Goal: Transaction & Acquisition: Subscribe to service/newsletter

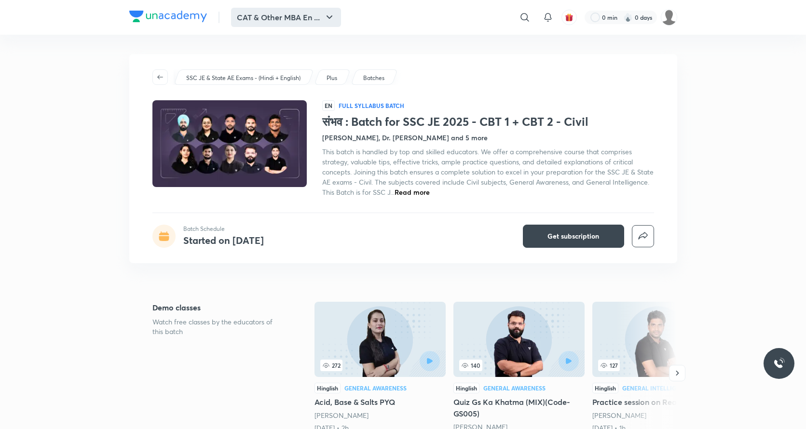
click at [234, 23] on button "CAT & Other MBA En ..." at bounding box center [286, 17] width 110 height 19
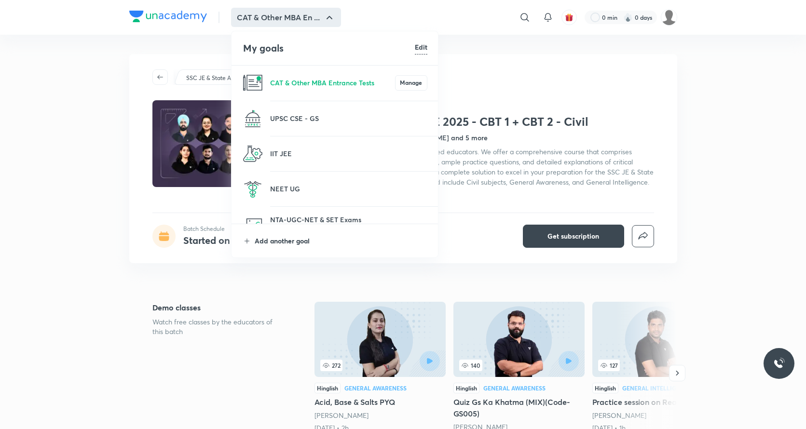
click at [288, 244] on p "Add another goal" at bounding box center [341, 241] width 173 height 10
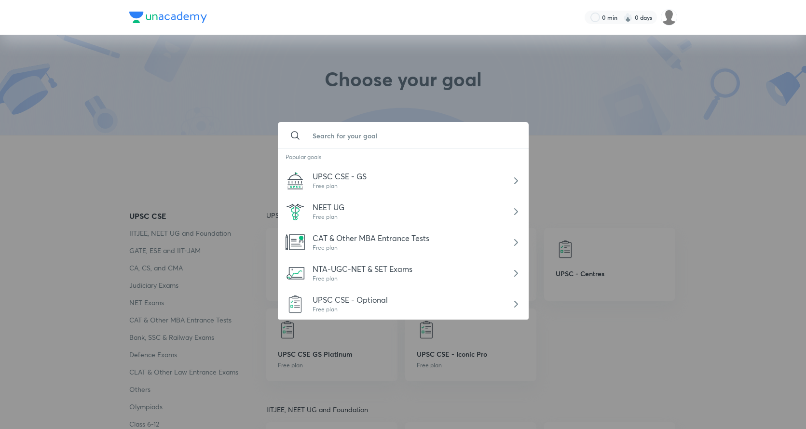
click at [346, 136] on input "text" at bounding box center [413, 136] width 216 height 26
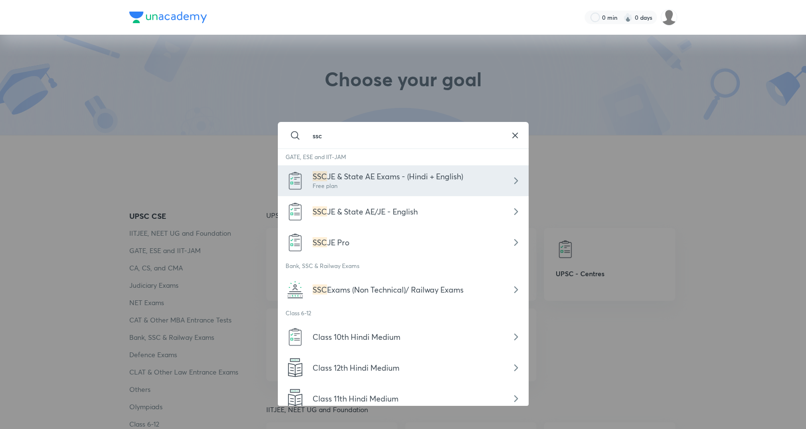
click at [351, 180] on span "JE & State AE Exams - (Hindi + English)" at bounding box center [395, 176] width 136 height 10
type input "SSC JE & State AE Exams - (Hindi + English)"
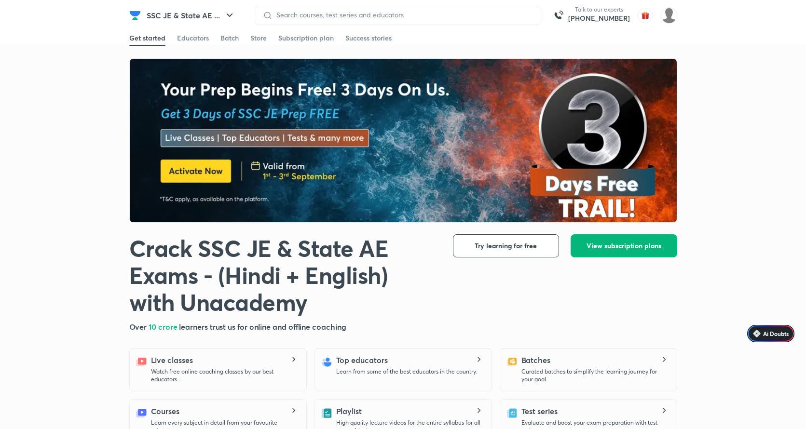
click at [629, 250] on span "View subscription plans" at bounding box center [623, 246] width 75 height 10
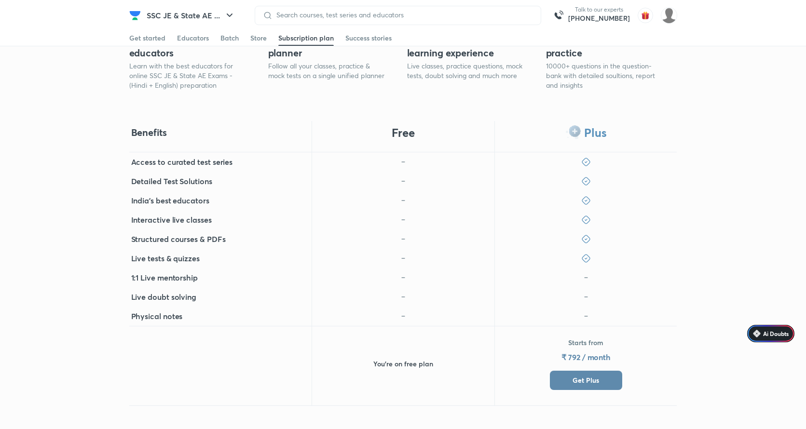
scroll to position [343, 0]
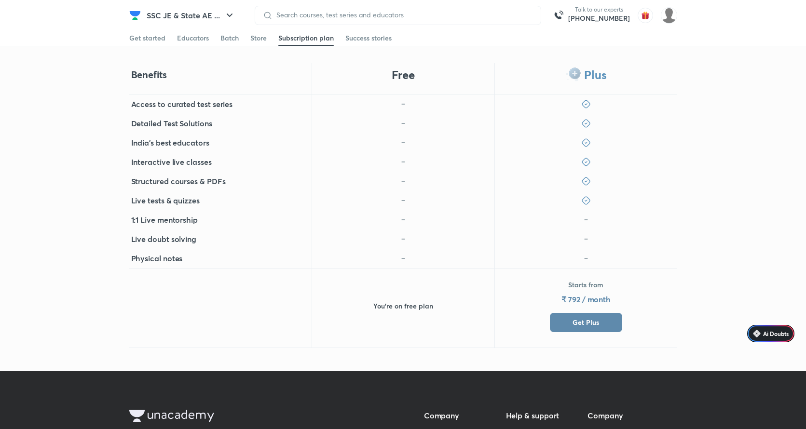
click at [557, 323] on button "Get Plus" at bounding box center [586, 322] width 72 height 19
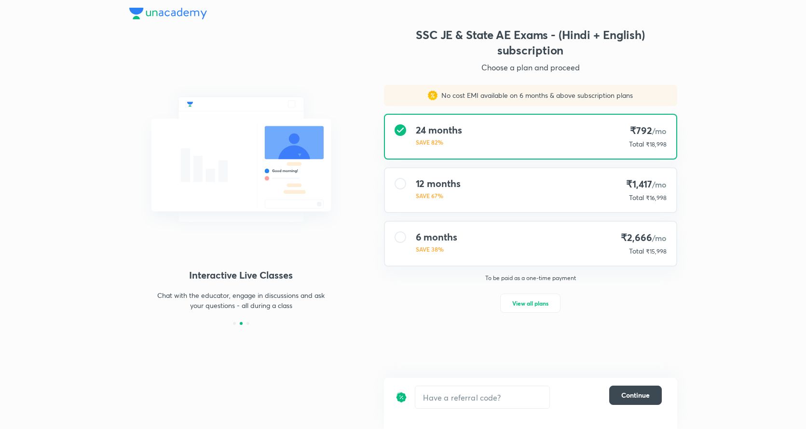
click at [502, 198] on div "12 months SAVE 67% ₹1,417 /mo Total ₹16,998" at bounding box center [530, 190] width 291 height 44
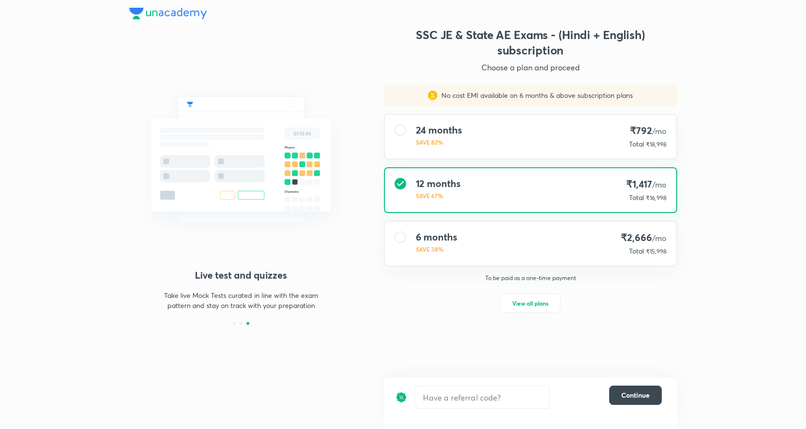
click at [499, 141] on div "24 months SAVE 82% ₹792 /mo Total ₹18,998" at bounding box center [530, 137] width 291 height 44
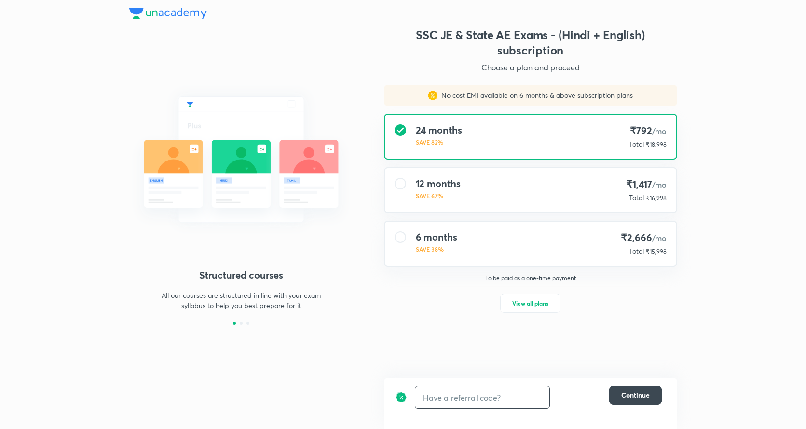
click at [468, 399] on input "text" at bounding box center [482, 397] width 134 height 23
click at [175, 15] on img at bounding box center [168, 14] width 78 height 12
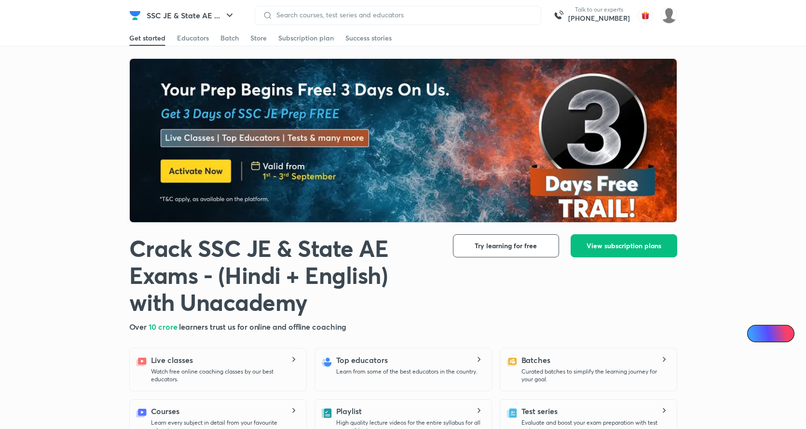
click at [261, 95] on img at bounding box center [404, 141] width 548 height 164
click at [175, 17] on button "SSC JE & State AE ..." at bounding box center [191, 15] width 100 height 19
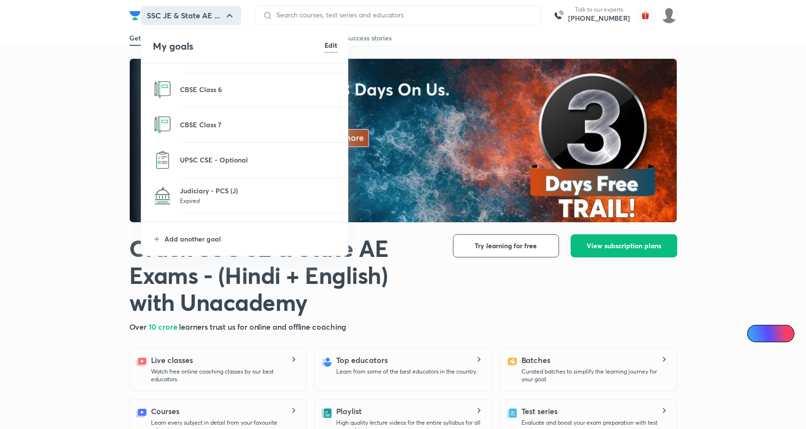
scroll to position [539, 0]
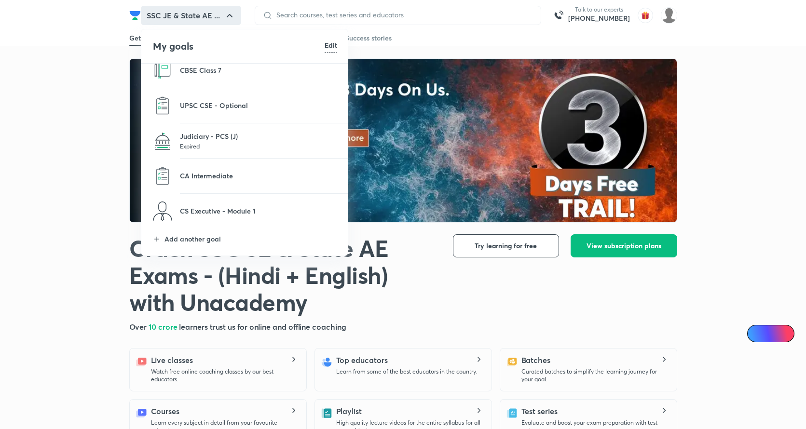
click at [581, 262] on div at bounding box center [403, 214] width 806 height 429
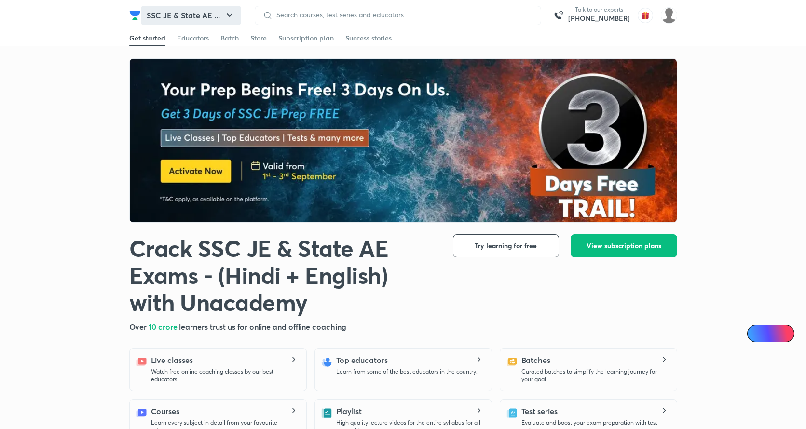
click at [175, 14] on button "SSC JE & State AE ..." at bounding box center [191, 15] width 100 height 19
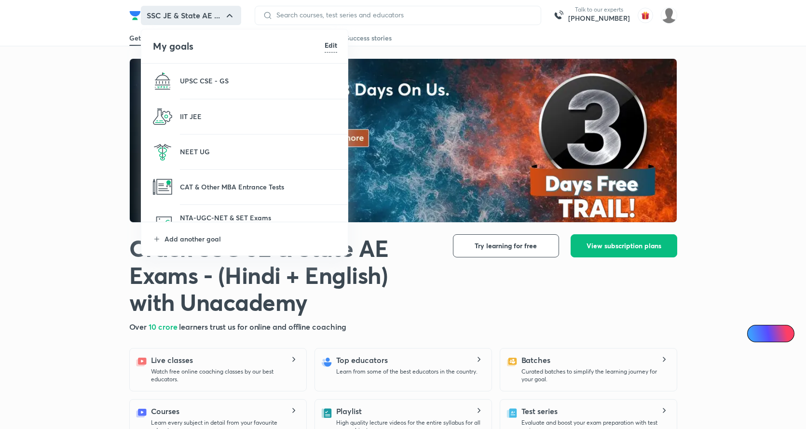
scroll to position [26, 0]
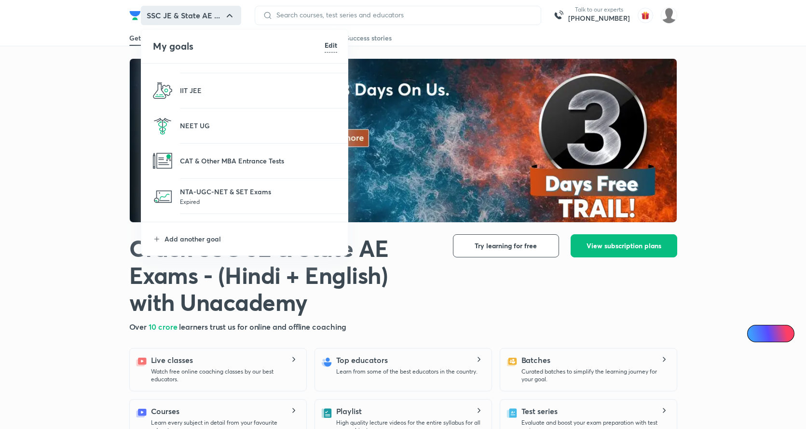
click at [210, 166] on p at bounding box center [258, 166] width 157 height 1
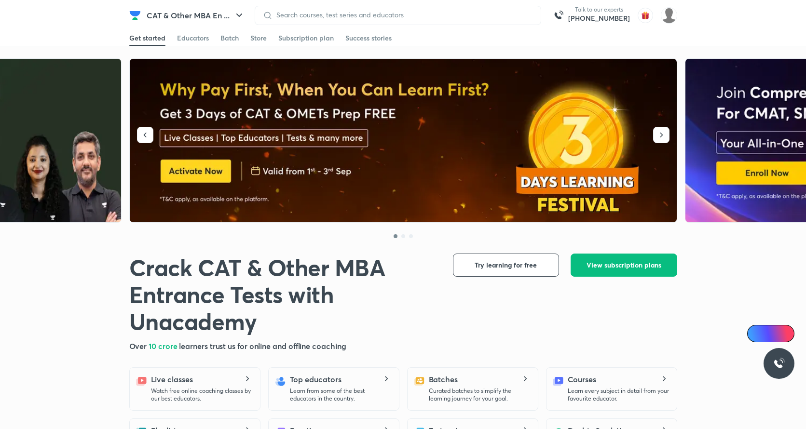
click at [545, 164] on img at bounding box center [404, 141] width 548 height 164
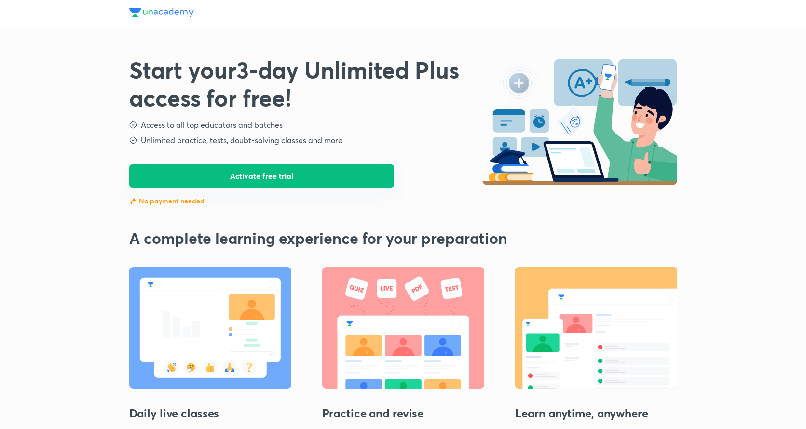
click at [247, 175] on button "Activate free trial" at bounding box center [261, 175] width 265 height 23
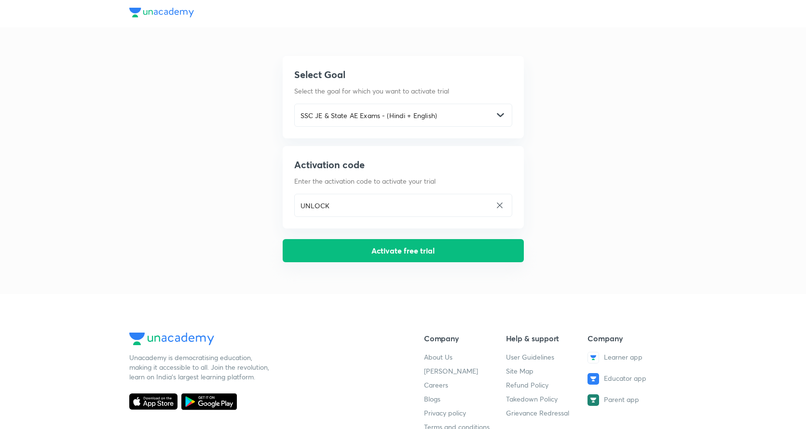
click at [311, 249] on button "Activate free trial" at bounding box center [403, 250] width 241 height 23
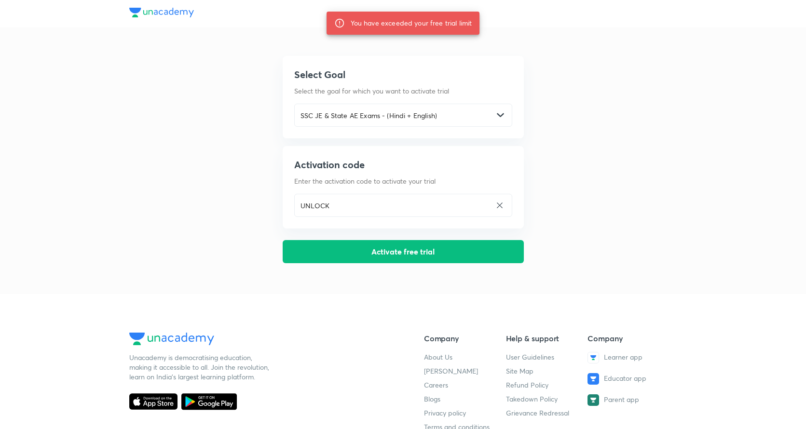
click at [149, 12] on img at bounding box center [161, 13] width 65 height 10
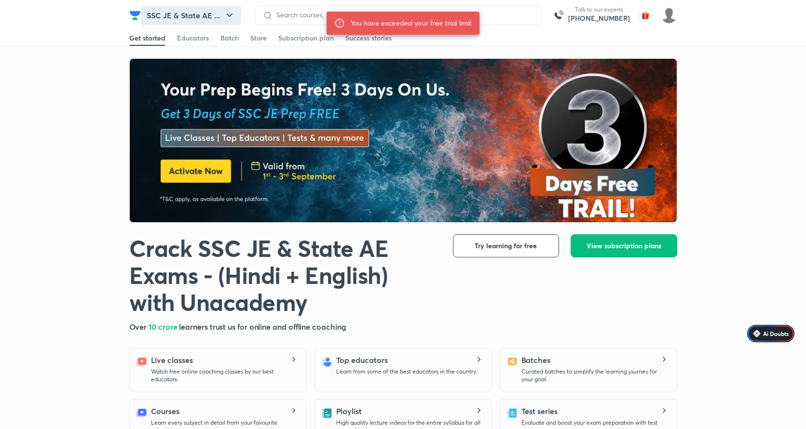
click at [209, 18] on button "SSC JE & State AE ..." at bounding box center [191, 15] width 100 height 19
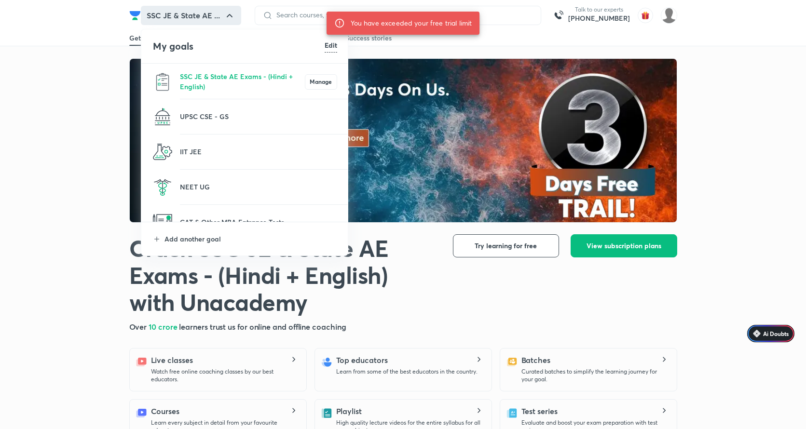
click at [211, 233] on li "Add another goal" at bounding box center [244, 238] width 207 height 33
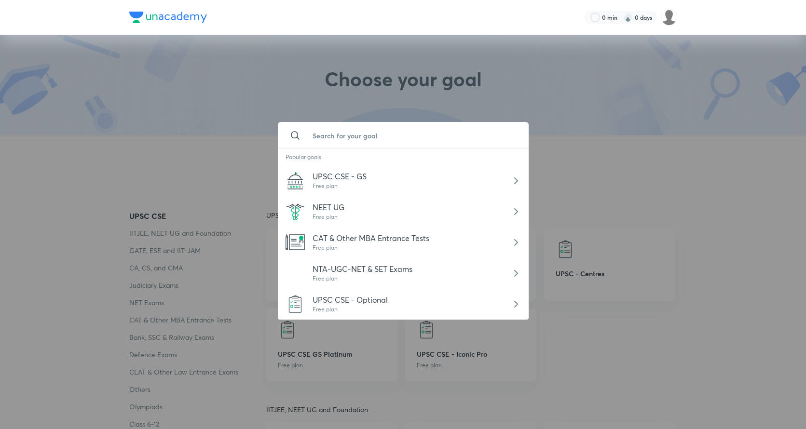
click at [364, 128] on input "text" at bounding box center [413, 136] width 216 height 26
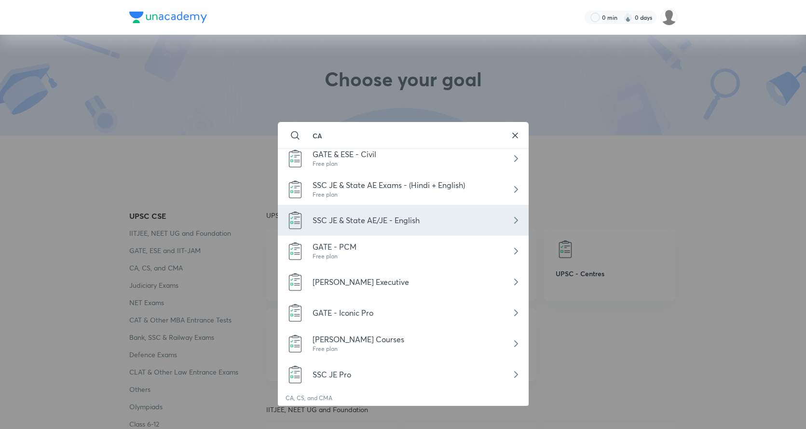
scroll to position [257, 0]
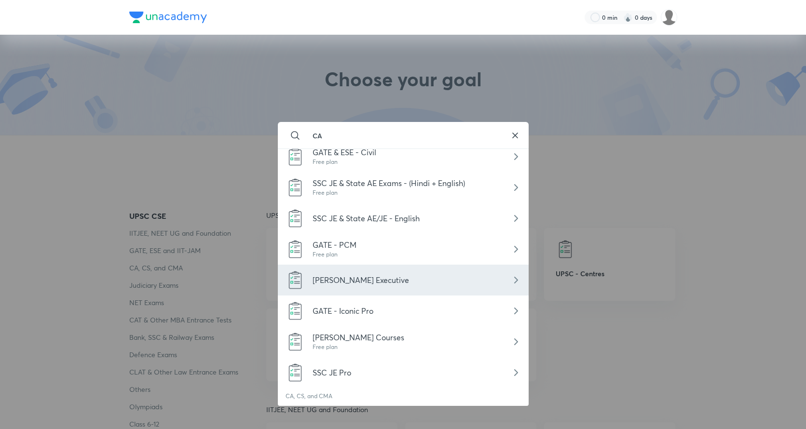
click at [323, 285] on span "[PERSON_NAME] Executive" at bounding box center [361, 280] width 96 height 10
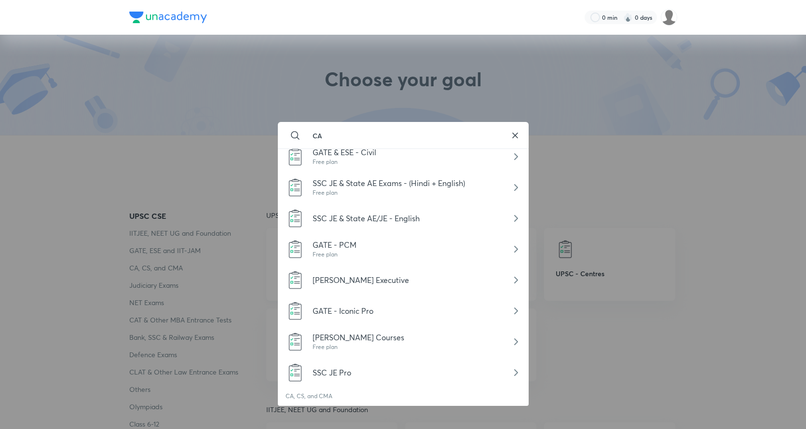
type input "[PERSON_NAME] Executive"
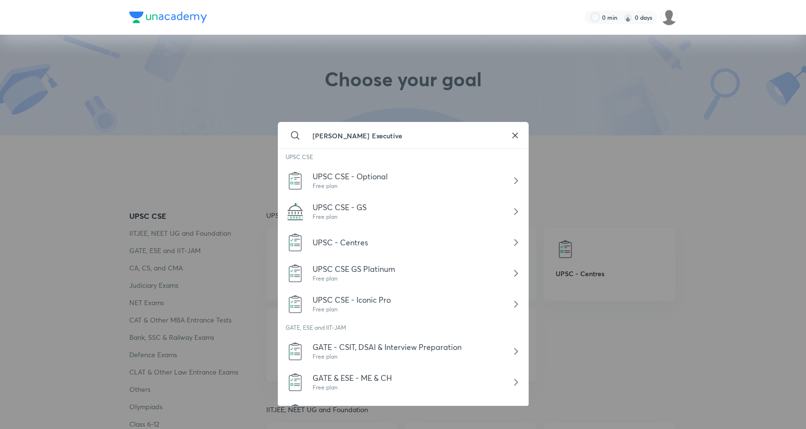
click at [447, 137] on input "[PERSON_NAME] Executive" at bounding box center [403, 136] width 197 height 26
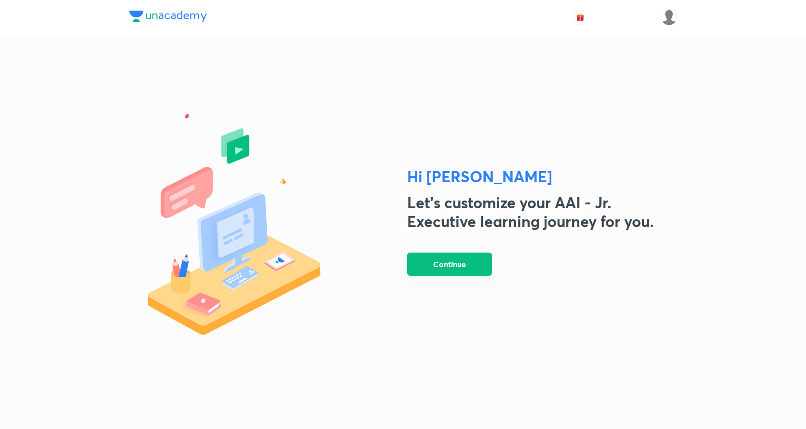
click at [461, 266] on button "Continue" at bounding box center [449, 264] width 85 height 23
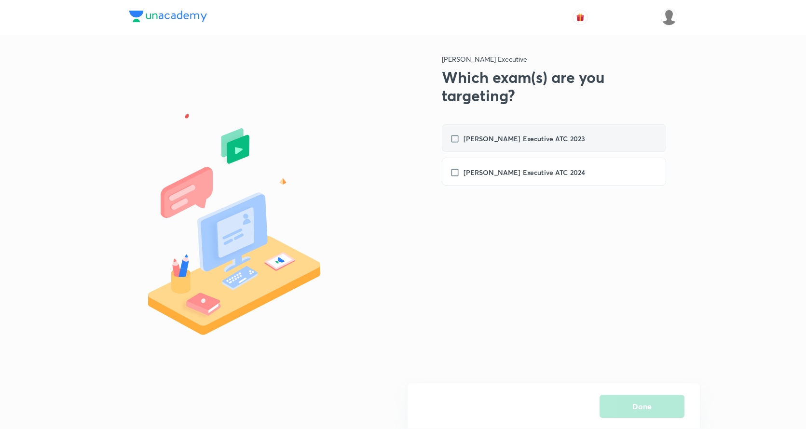
click at [521, 149] on div "AAI - Jr. Executive ATC 2023" at bounding box center [554, 138] width 224 height 28
checkbox input "true"
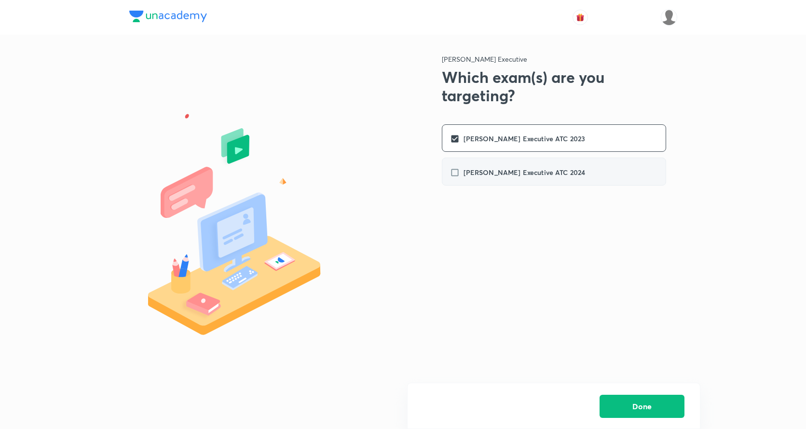
click at [563, 169] on label "AAI - Jr. Executive ATC 2024" at bounding box center [522, 172] width 145 height 10
checkbox input "true"
click at [634, 397] on button "Done" at bounding box center [642, 405] width 85 height 23
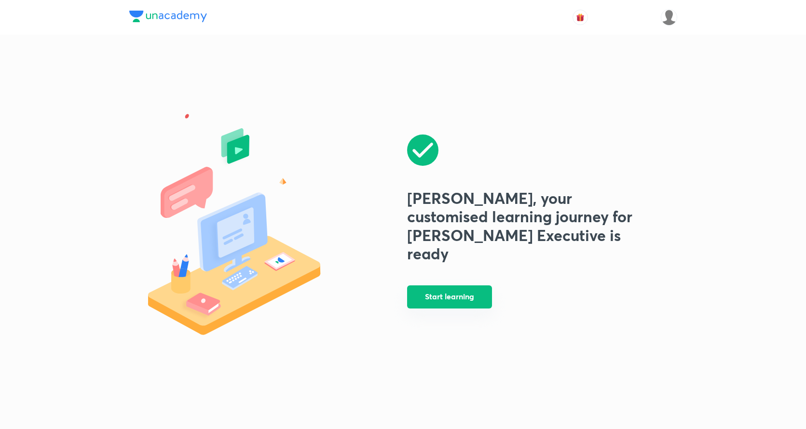
click at [485, 294] on button "Start learning" at bounding box center [449, 297] width 85 height 23
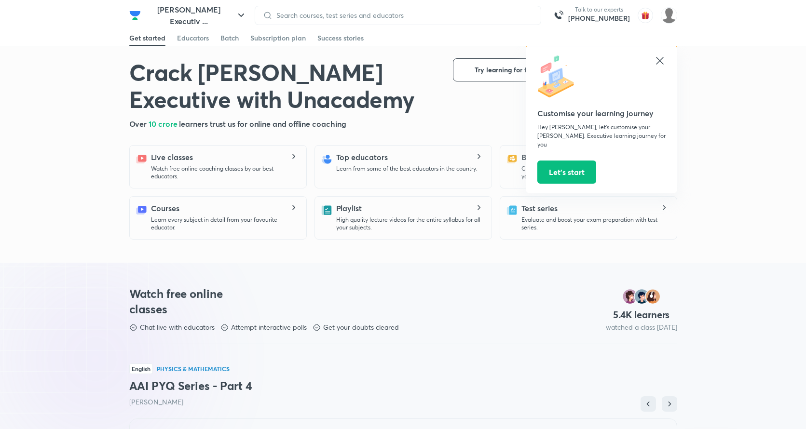
click at [469, 113] on div "Crack AAI - Jr. Executive with Unacademy Crack AAI - Jr. Executive with Unacade…" at bounding box center [403, 93] width 548 height 71
click at [658, 60] on icon at bounding box center [660, 61] width 12 height 12
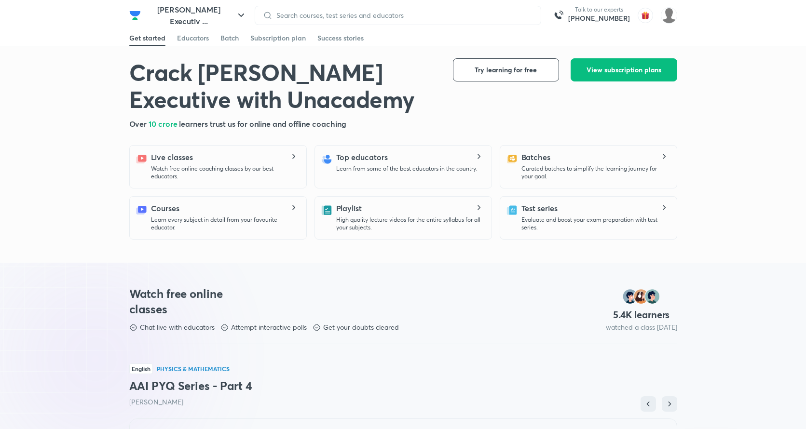
click at [633, 83] on div "Crack AAI - Jr. Executive with Unacademy Crack AAI - Jr. Executive with Unacade…" at bounding box center [403, 93] width 548 height 71
click at [633, 75] on button "View subscription plans" at bounding box center [624, 69] width 107 height 23
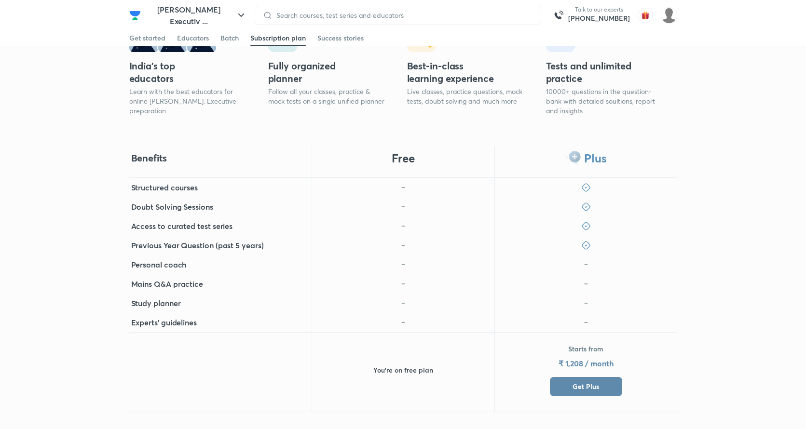
scroll to position [243, 0]
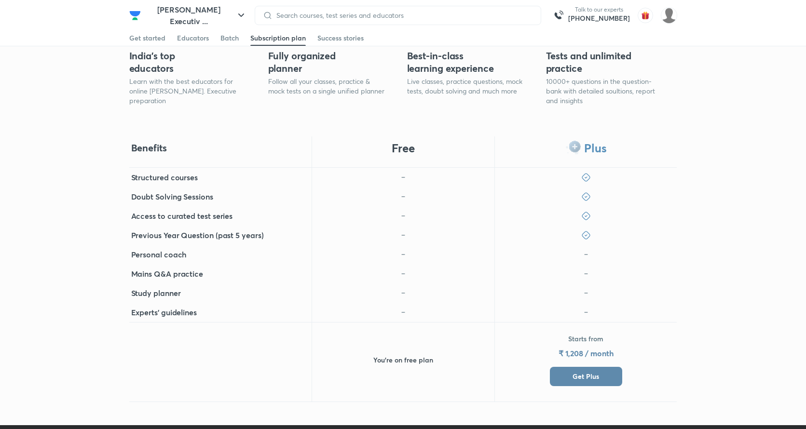
click at [589, 379] on span "Get Plus" at bounding box center [586, 377] width 27 height 10
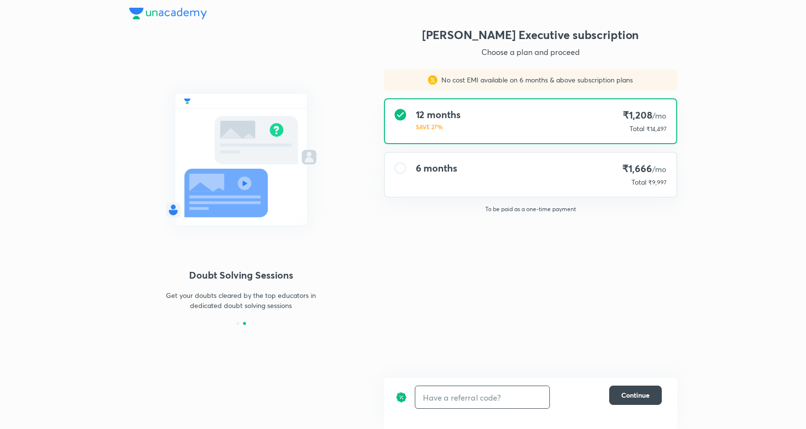
click at [505, 396] on input "text" at bounding box center [482, 397] width 134 height 23
type input "UNLOCK"
click at [177, 18] on img at bounding box center [168, 14] width 78 height 12
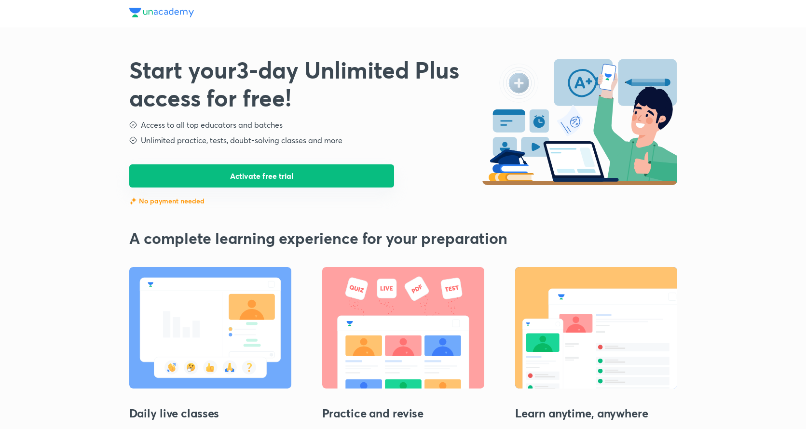
click at [275, 180] on button "Activate free trial" at bounding box center [261, 175] width 265 height 23
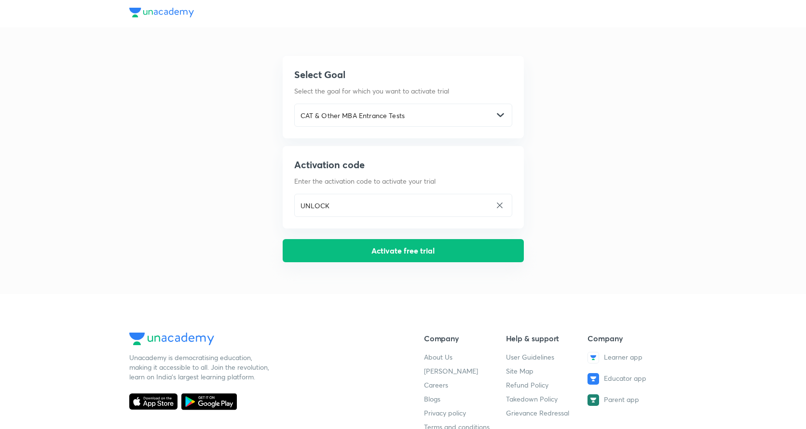
click at [318, 256] on button "Activate free trial" at bounding box center [403, 250] width 241 height 23
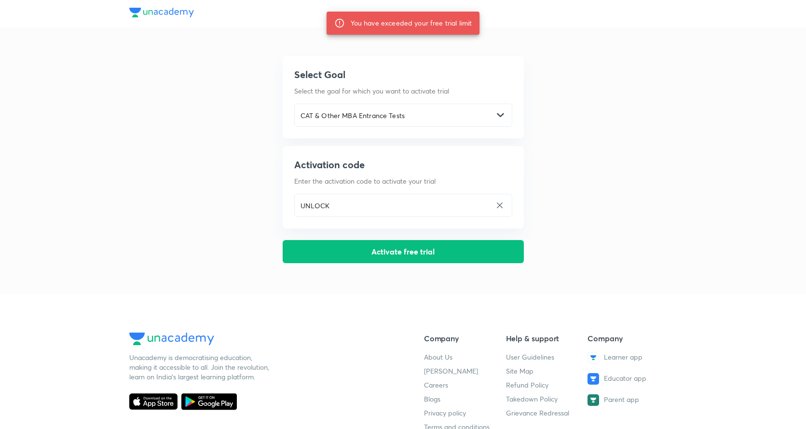
click at [158, 4] on div at bounding box center [403, 13] width 806 height 27
click at [158, 6] on div at bounding box center [403, 13] width 806 height 27
click at [184, 12] on img at bounding box center [161, 13] width 65 height 10
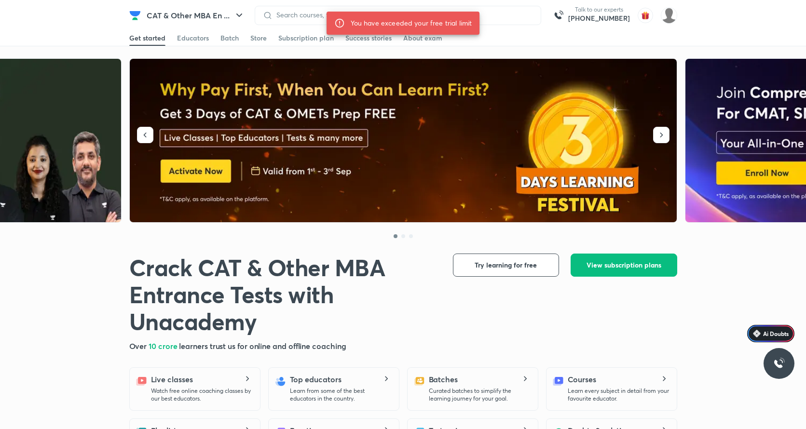
click at [191, 5] on div "CAT & Other MBA En ... Talk to our experts [PHONE_NUMBER]" at bounding box center [403, 15] width 548 height 30
click at [191, 16] on button "CAT & Other MBA En ..." at bounding box center [196, 15] width 110 height 19
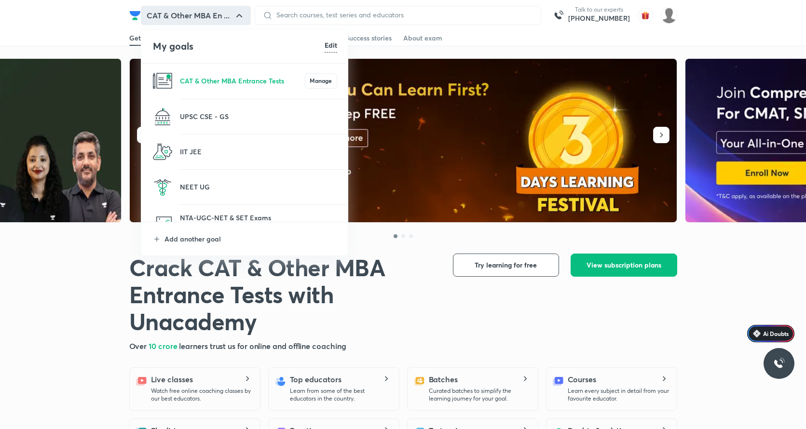
click at [191, 245] on li "Add another goal" at bounding box center [244, 238] width 207 height 33
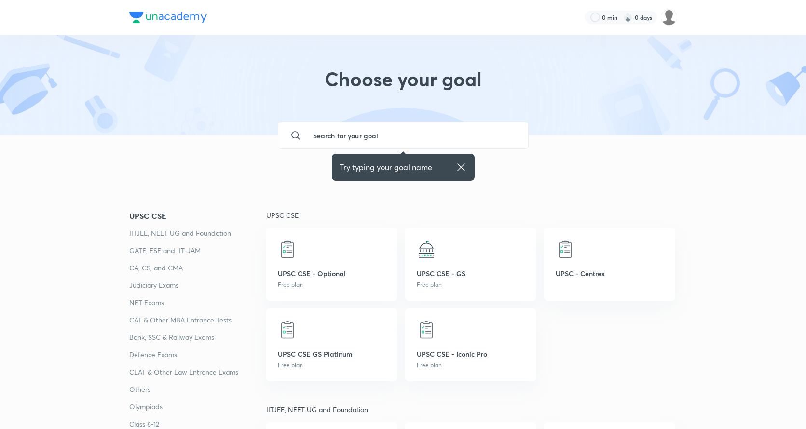
click at [329, 140] on input "text" at bounding box center [412, 136] width 215 height 26
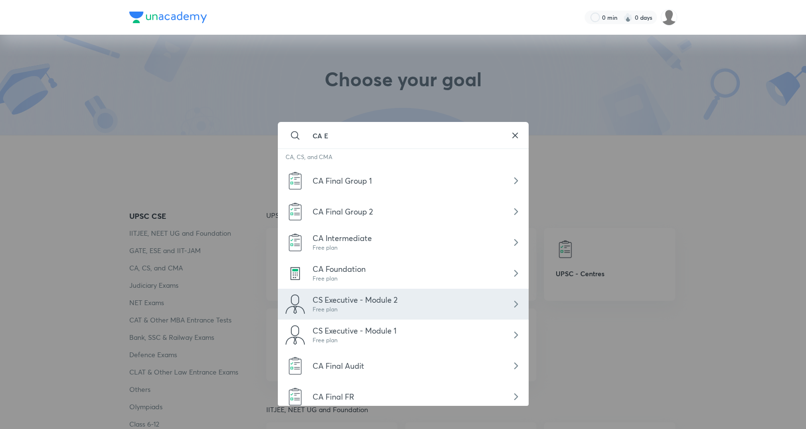
click at [380, 313] on div "Free plan" at bounding box center [355, 309] width 85 height 9
type input "CS Executive - Module 2"
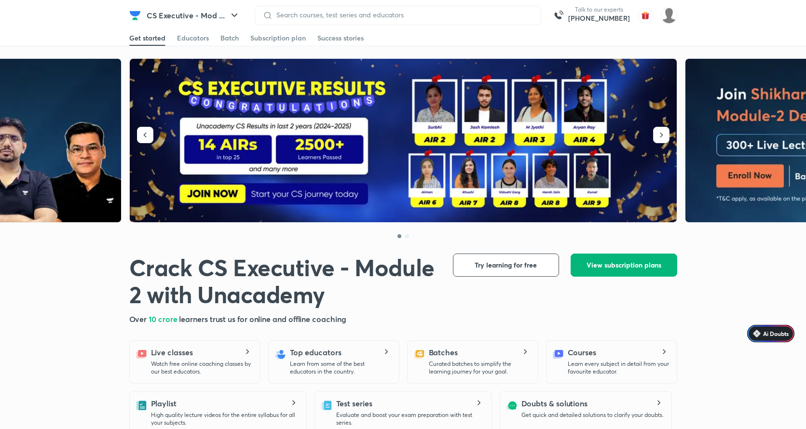
click at [598, 266] on span "View subscription plans" at bounding box center [623, 265] width 75 height 10
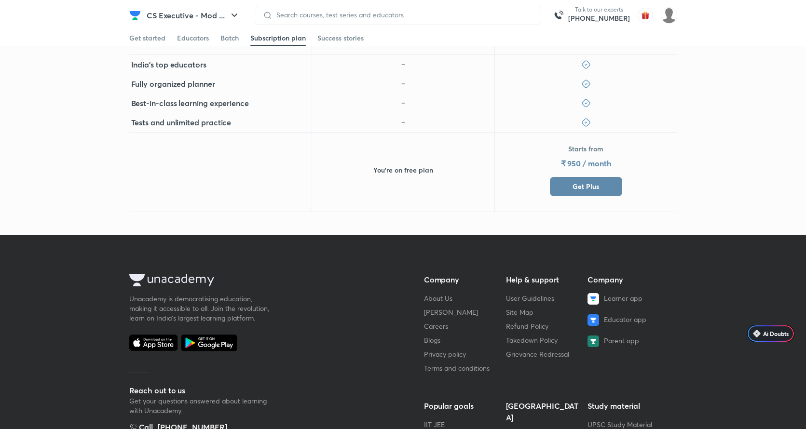
scroll to position [387, 0]
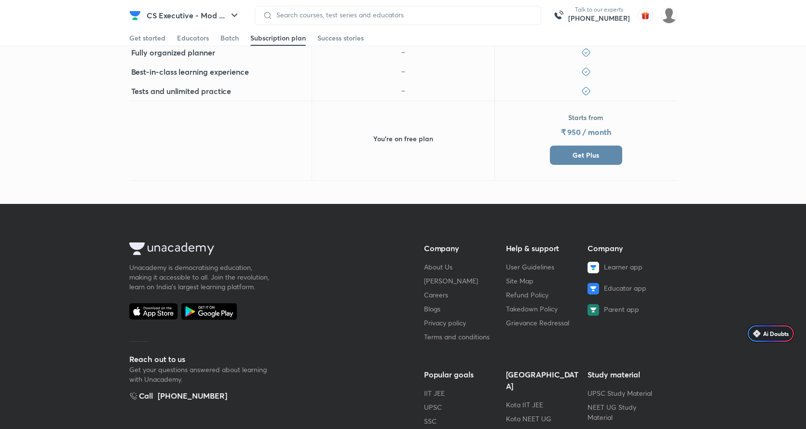
click at [568, 157] on button "Get Plus" at bounding box center [586, 155] width 72 height 19
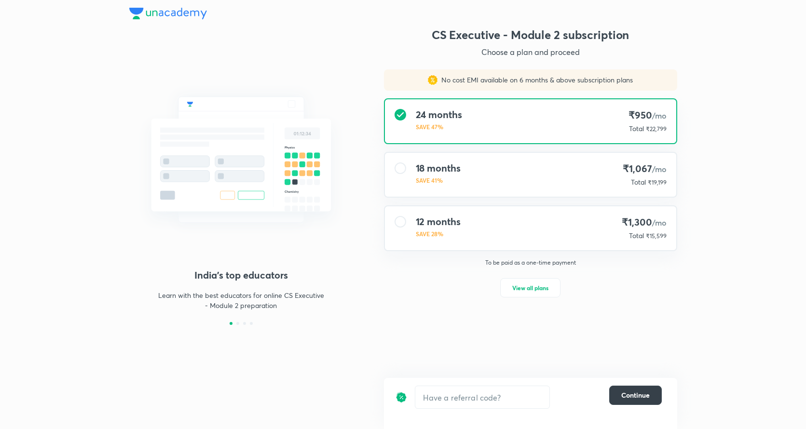
click at [632, 403] on button "Continue" at bounding box center [635, 395] width 53 height 19
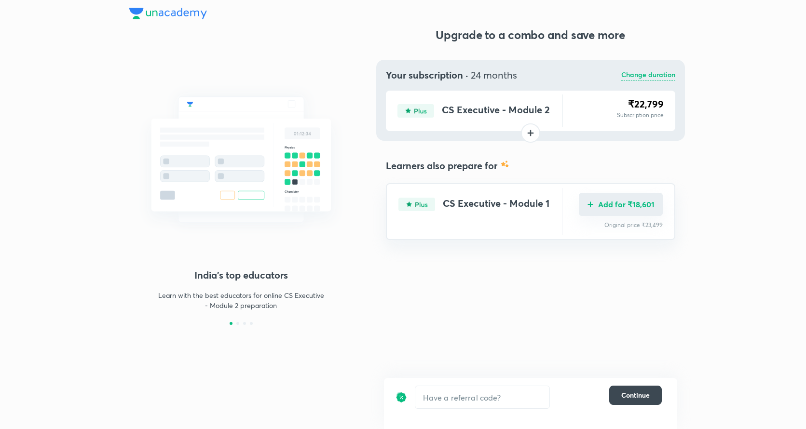
click at [598, 203] on button "Add for ₹18,601" at bounding box center [621, 204] width 84 height 23
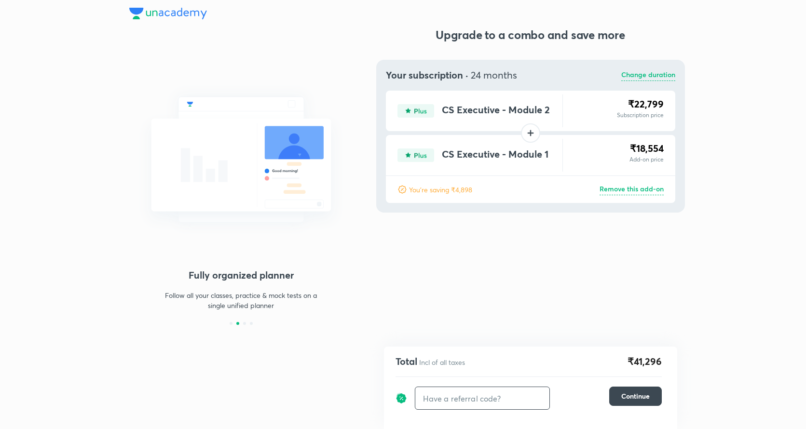
click at [434, 397] on input "text" at bounding box center [482, 398] width 134 height 23
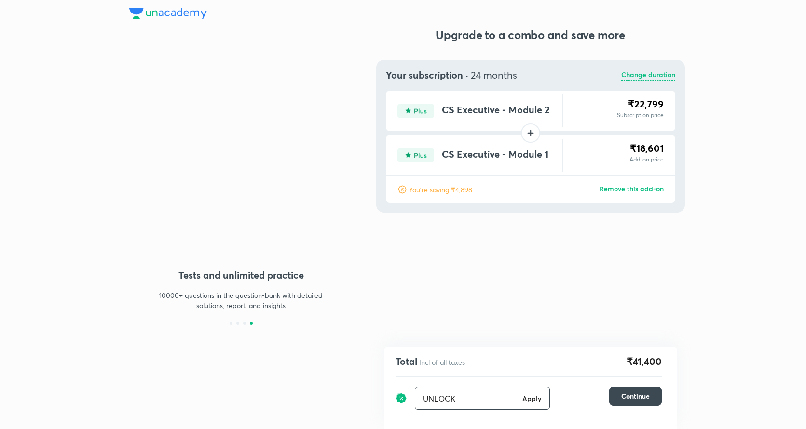
type input "UNLOCK"
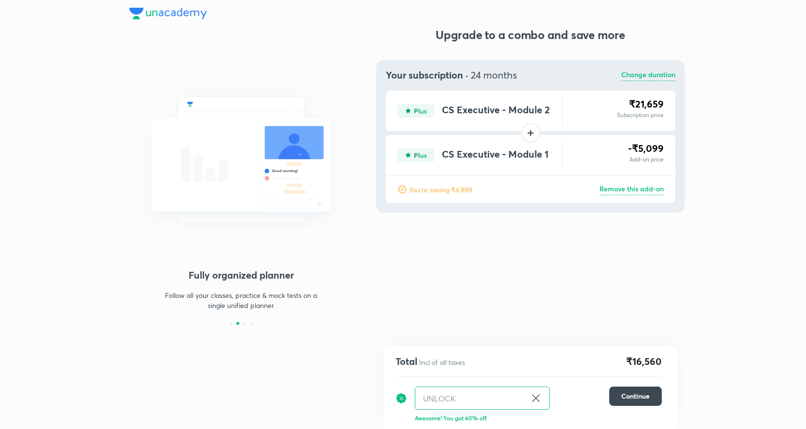
click at [537, 398] on icon at bounding box center [536, 399] width 12 height 12
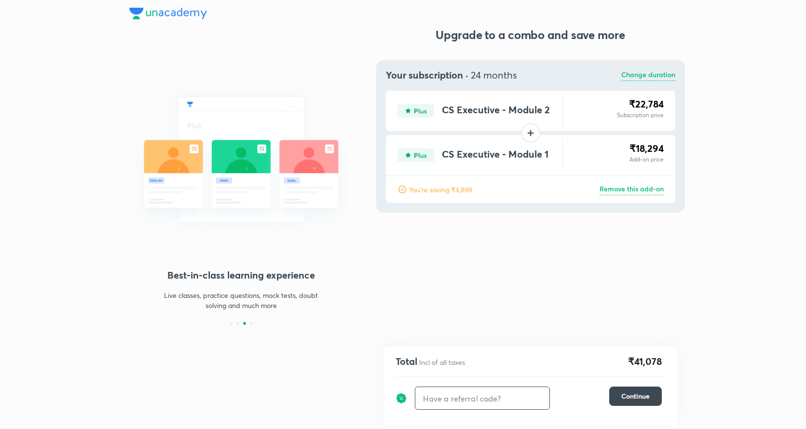
click at [490, 396] on input "text" at bounding box center [482, 398] width 134 height 23
type input "unlock"
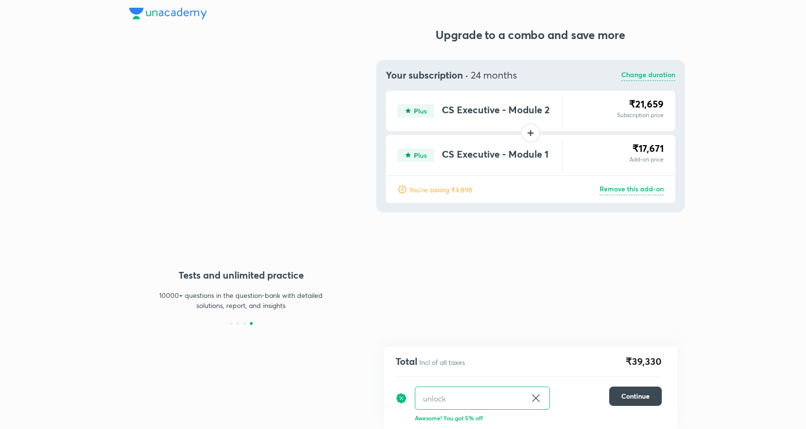
click at [171, 17] on img at bounding box center [168, 14] width 78 height 12
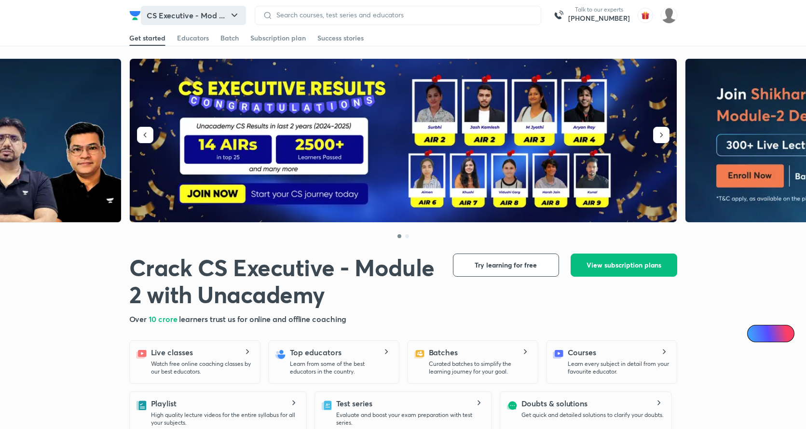
click at [178, 19] on button "CS Executive - Mod ..." at bounding box center [193, 15] width 105 height 19
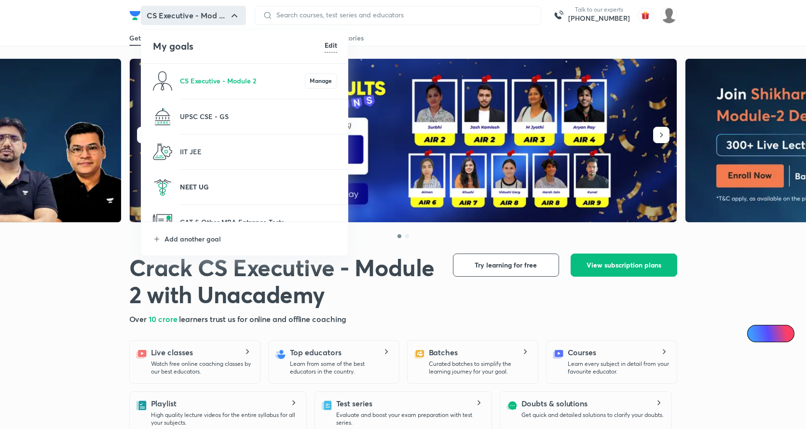
click at [204, 185] on p "NEET UG" at bounding box center [258, 187] width 157 height 10
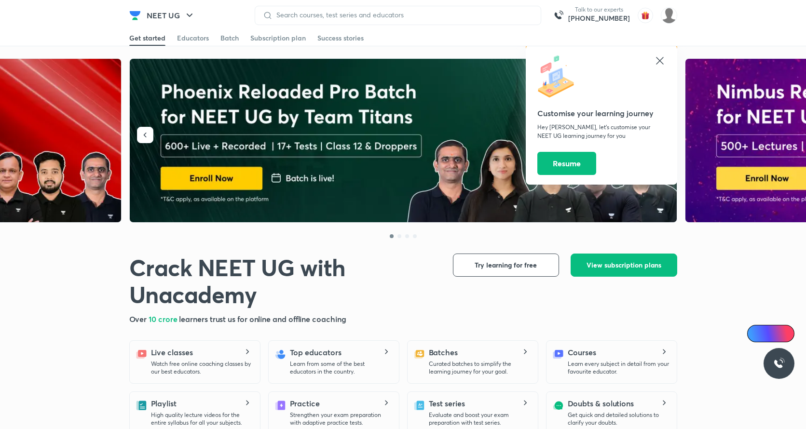
click at [655, 59] on icon at bounding box center [660, 61] width 12 height 12
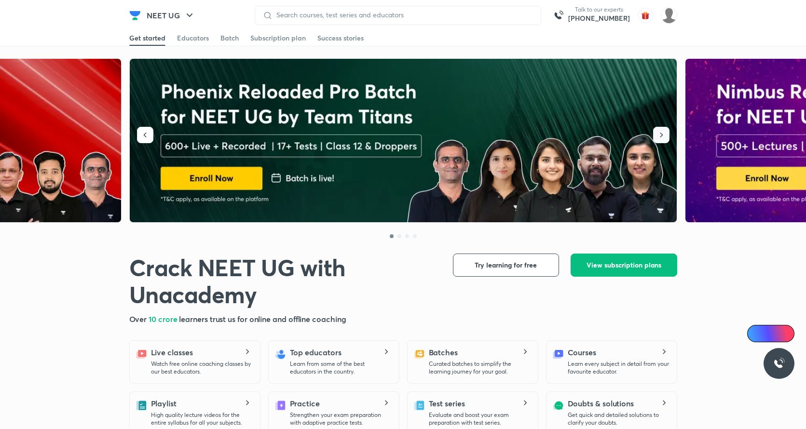
click at [666, 134] on icon "button" at bounding box center [661, 135] width 10 height 10
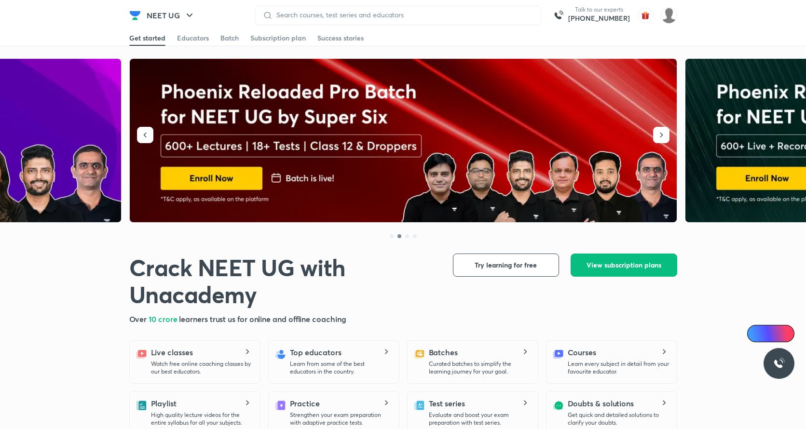
click at [669, 128] on img at bounding box center [404, 141] width 548 height 164
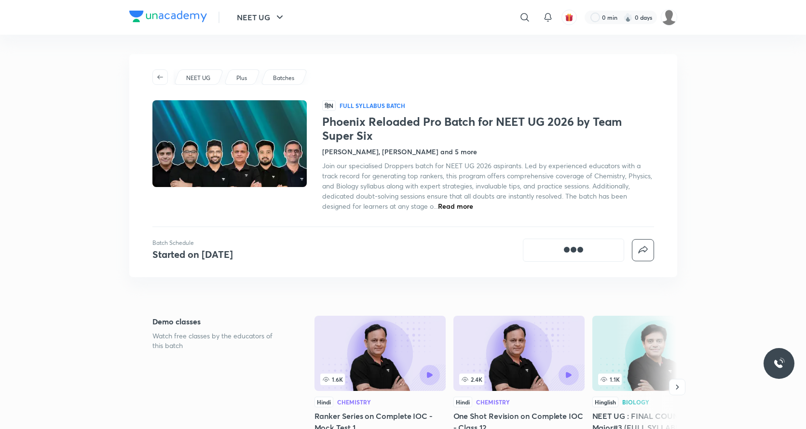
drag, startPoint x: 273, startPoint y: 156, endPoint x: 252, endPoint y: 259, distance: 105.3
click at [251, 262] on div "NEET UG Plus Batches हिN Full Syllabus Batch Phoenix Reloaded Pro Batch for NEE…" at bounding box center [403, 165] width 548 height 223
drag, startPoint x: 248, startPoint y: 165, endPoint x: 271, endPoint y: 247, distance: 84.5
click at [271, 247] on div "NEET UG Plus Batches हिN Full Syllabus Batch Phoenix Reloaded Pro Batch for NEE…" at bounding box center [403, 165] width 548 height 223
click at [544, 246] on button "Get subscription" at bounding box center [573, 250] width 101 height 23
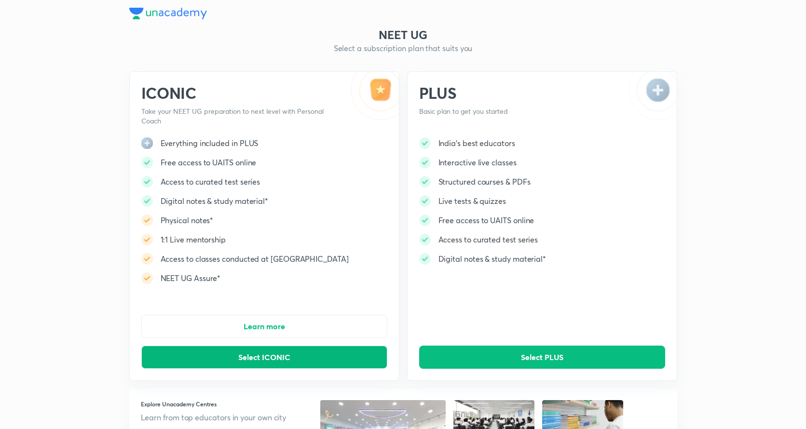
click at [369, 364] on button "Select ICONIC" at bounding box center [264, 357] width 246 height 23
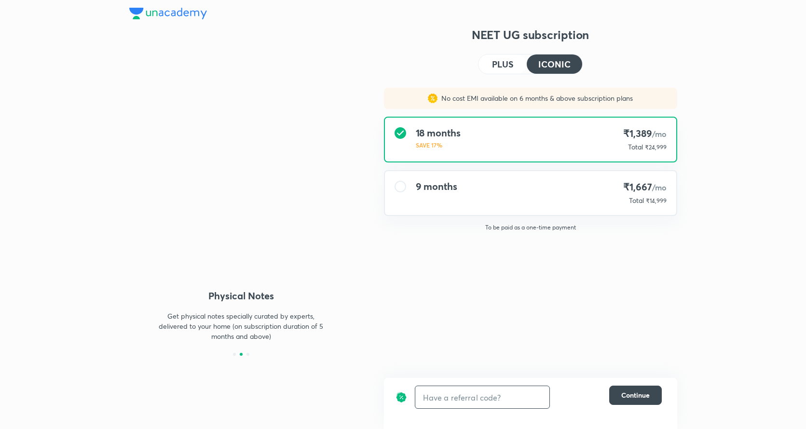
click at [478, 392] on input "text" at bounding box center [482, 397] width 134 height 23
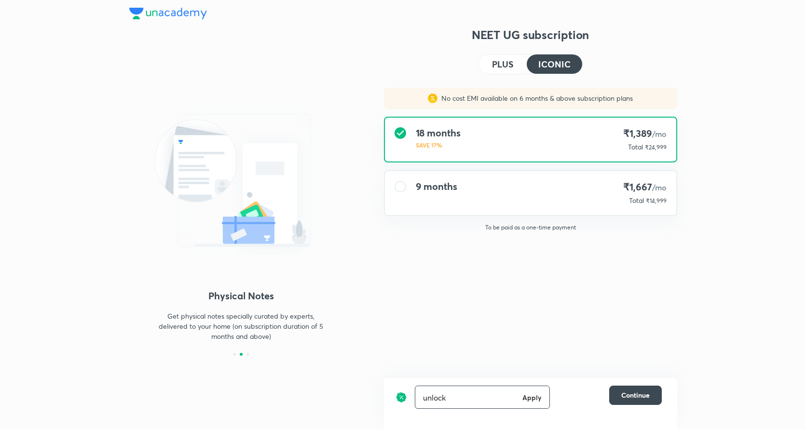
type input "unlock"
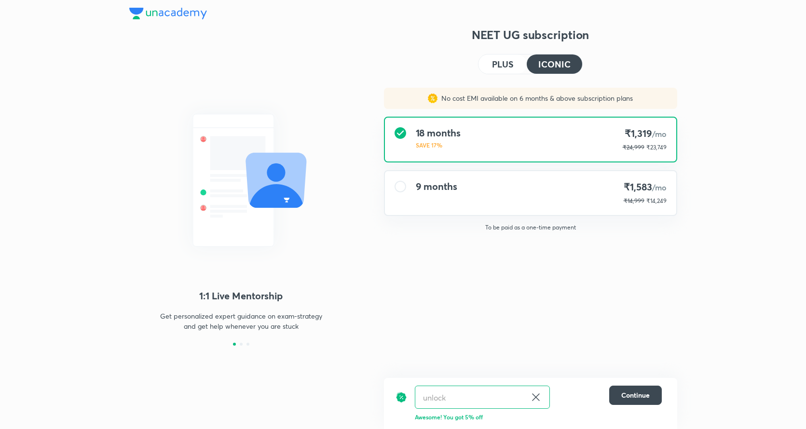
click at [177, 12] on img at bounding box center [168, 14] width 78 height 12
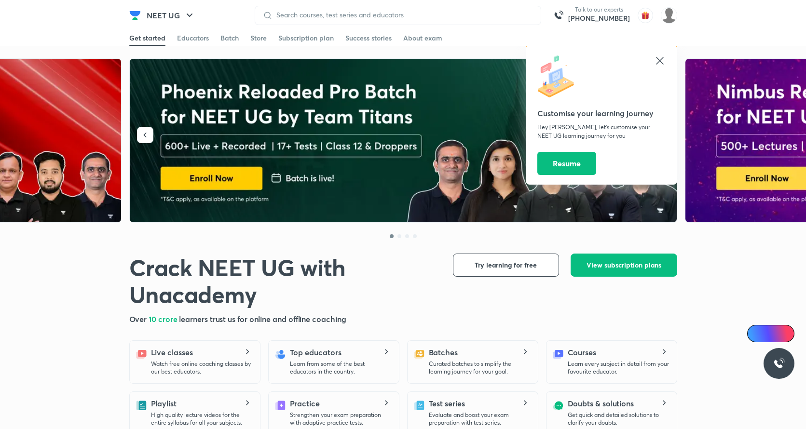
click at [662, 59] on icon at bounding box center [660, 61] width 12 height 12
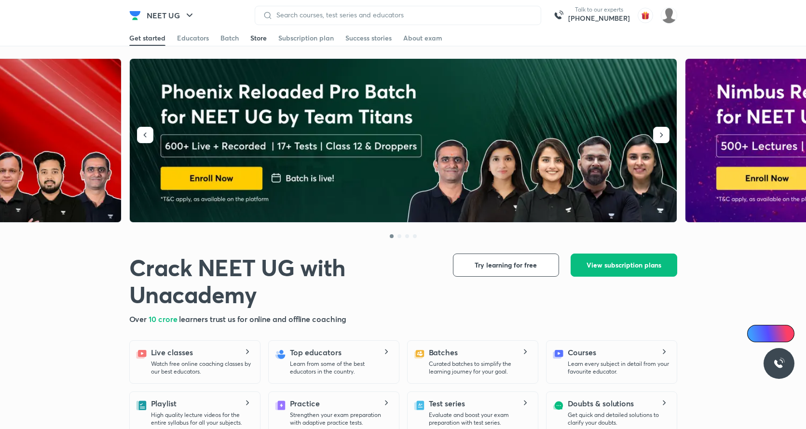
click at [253, 36] on div "Store" at bounding box center [258, 38] width 16 height 10
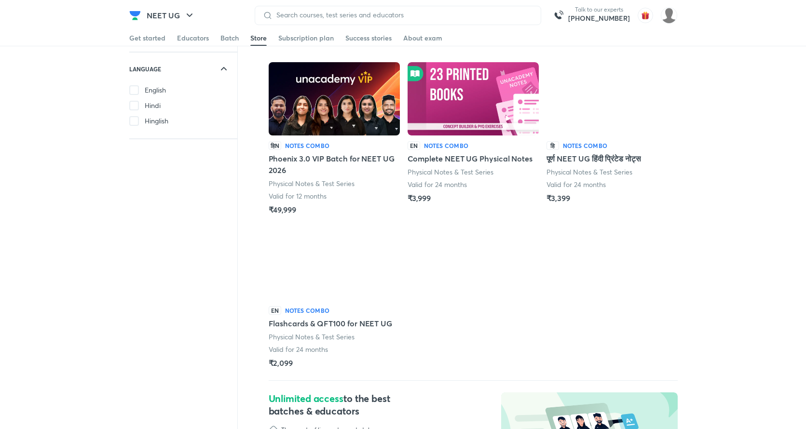
scroll to position [46, 0]
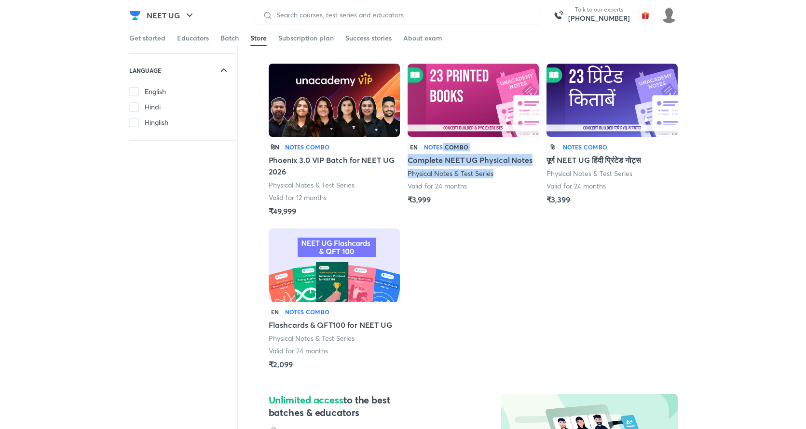
drag, startPoint x: 443, startPoint y: 147, endPoint x: 477, endPoint y: 186, distance: 51.6
click at [477, 186] on div "EN Notes Combo Complete NEET UG Physical Notes Physical Notes & Test Series Val…" at bounding box center [473, 174] width 131 height 63
click at [479, 210] on div "हिN Notes Combo Phoenix 3.0 VIP Batch for NEET UG 2026 Physical Notes & Test Se…" at bounding box center [473, 308] width 409 height 488
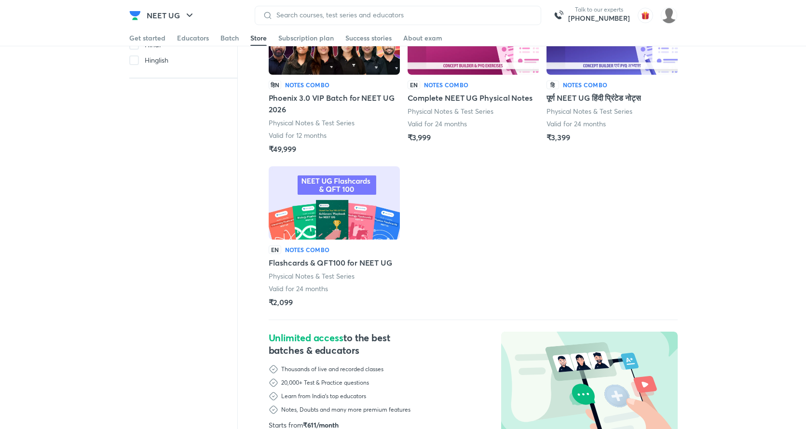
scroll to position [217, 0]
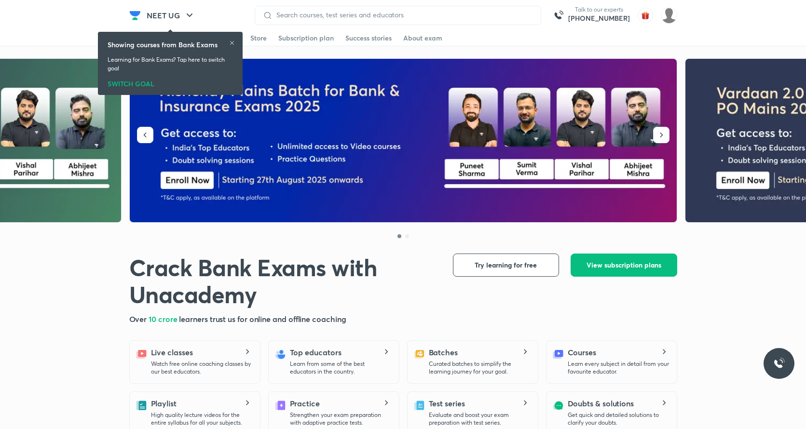
click at [230, 43] on icon at bounding box center [232, 43] width 6 height 6
click at [237, 41] on div "Showing courses from Bank Exams Learning for Bank Exams? Tap here to switch goa…" at bounding box center [170, 63] width 137 height 59
click at [232, 41] on icon at bounding box center [232, 43] width 6 height 6
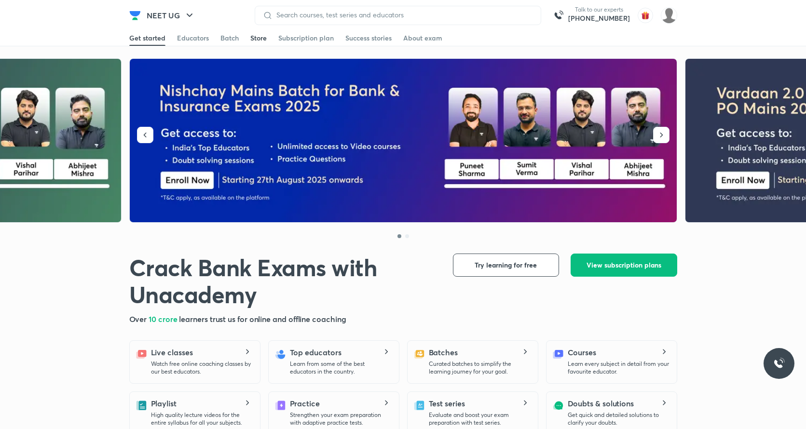
click at [262, 41] on div "Store" at bounding box center [258, 38] width 16 height 10
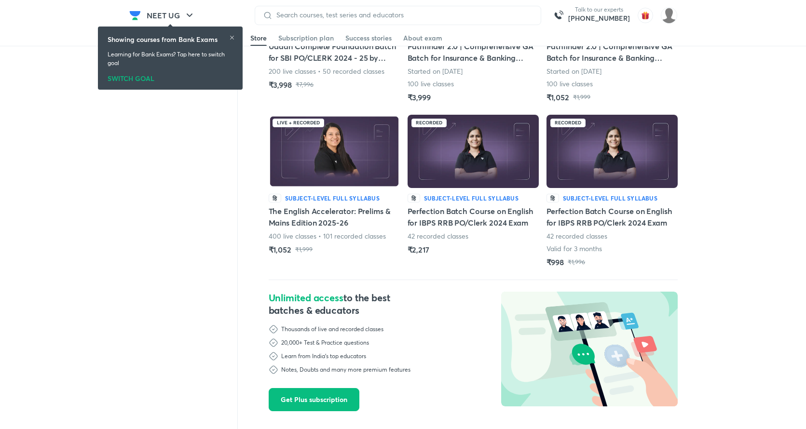
scroll to position [457, 0]
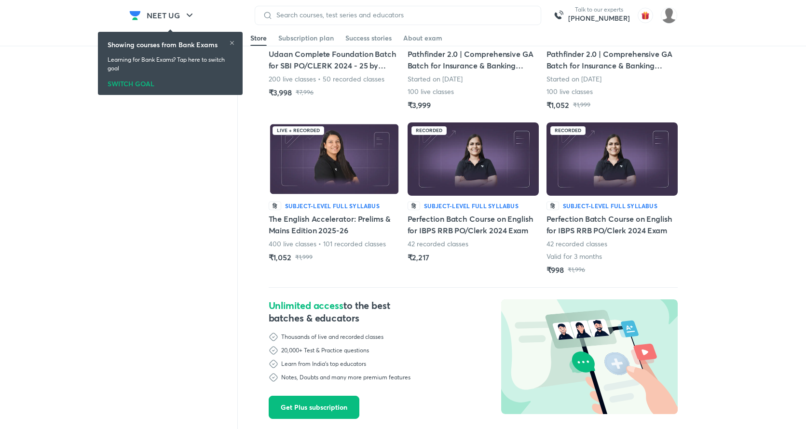
click at [583, 179] on img at bounding box center [611, 159] width 131 height 73
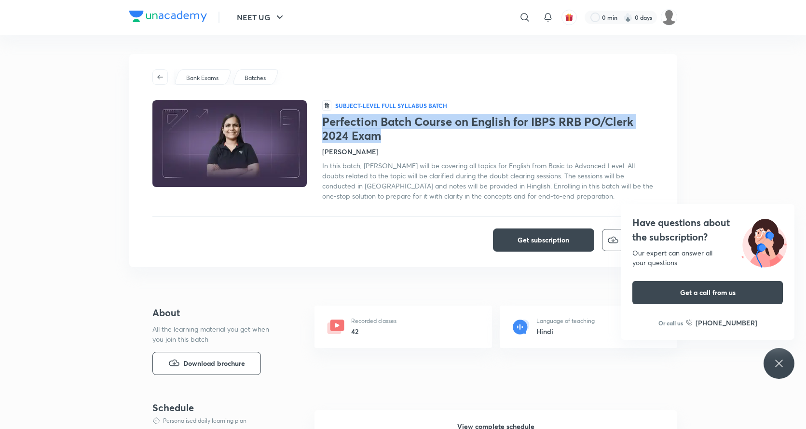
drag, startPoint x: 386, startPoint y: 136, endPoint x: 323, endPoint y: 125, distance: 64.6
click at [323, 125] on h1 "Perfection Batch Course on English for IBPS RRB PO/Clerk 2024 Exam" at bounding box center [488, 129] width 332 height 28
copy h1 "Perfection Batch Course on English for IBPS RRB PO/Clerk 2024 Exam"
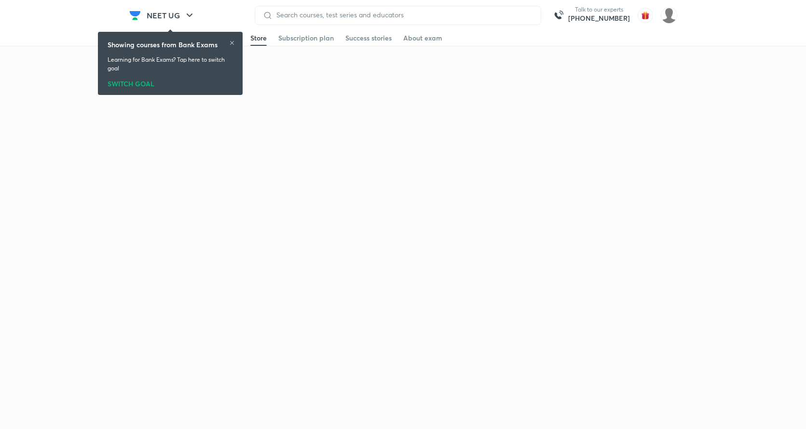
click at [229, 42] on icon at bounding box center [232, 43] width 6 height 6
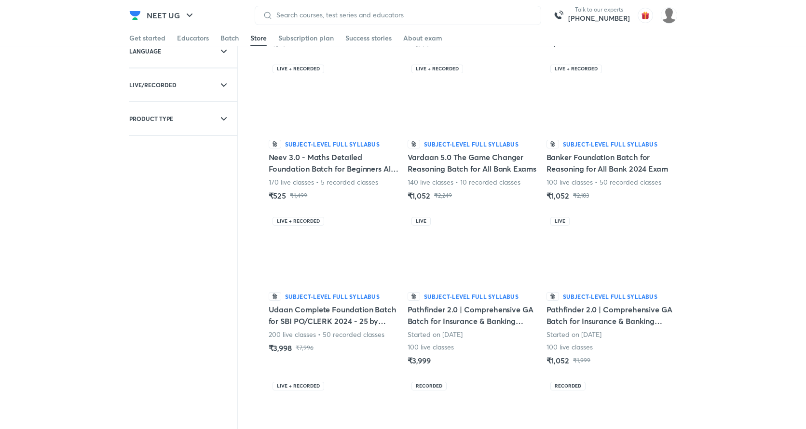
scroll to position [152, 0]
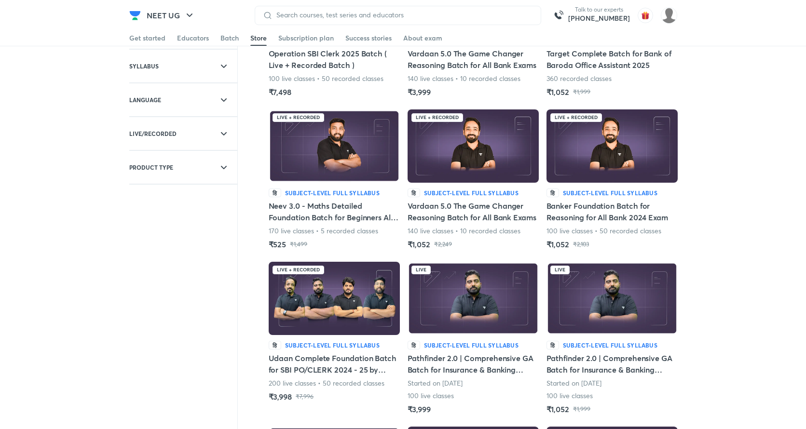
click at [316, 158] on img at bounding box center [334, 145] width 131 height 73
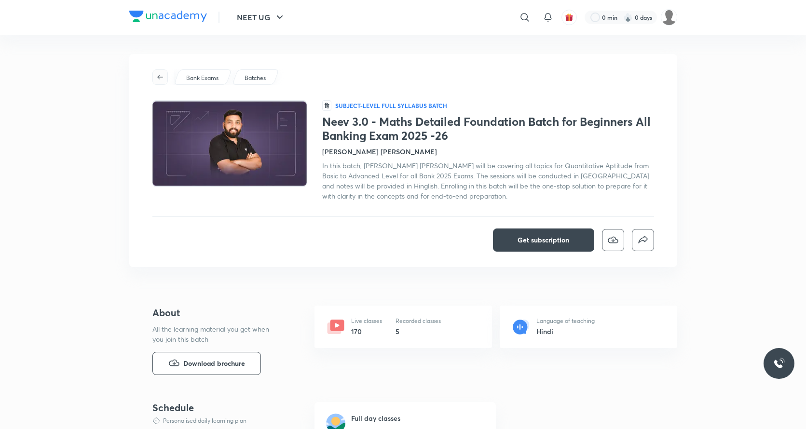
click at [163, 73] on button "button" at bounding box center [159, 76] width 15 height 15
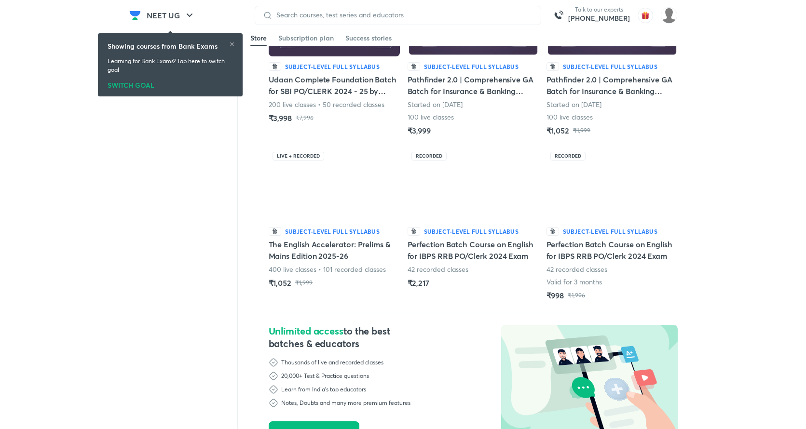
scroll to position [433, 0]
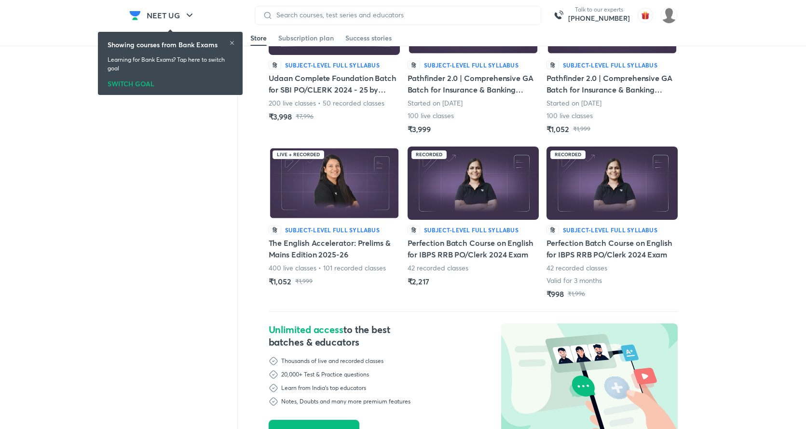
click at [457, 194] on img at bounding box center [473, 183] width 131 height 73
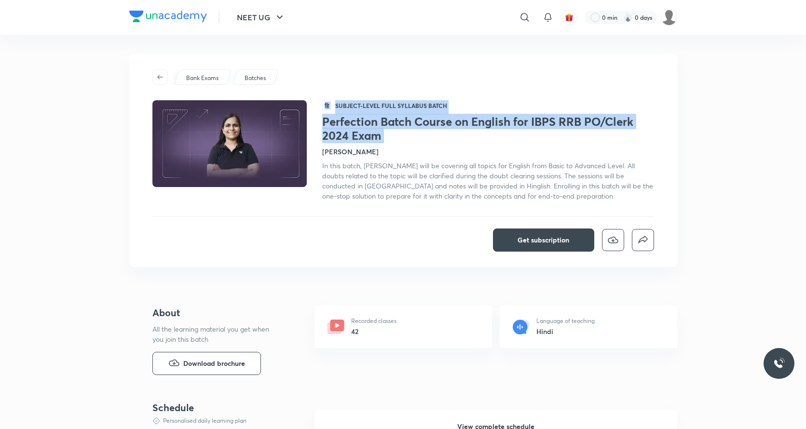
drag, startPoint x: 398, startPoint y: 144, endPoint x: 321, endPoint y: 122, distance: 80.3
click at [321, 122] on div "हि Subject-level full syllabus Batch Perfection Batch Course on English for IBP…" at bounding box center [403, 150] width 502 height 101
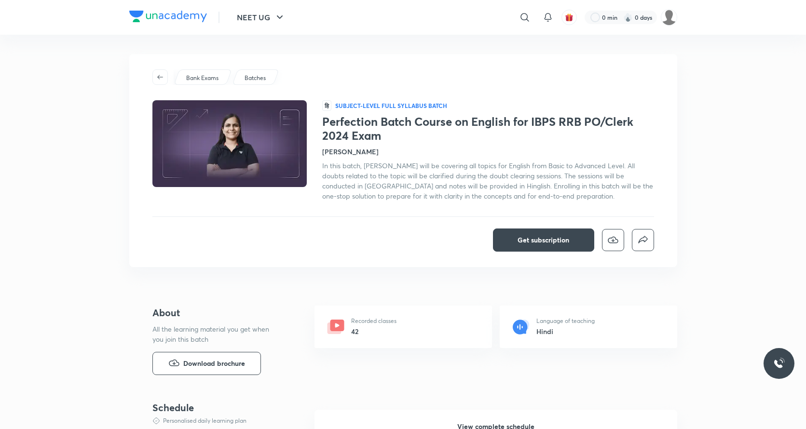
click at [402, 140] on h1 "Perfection Batch Course on English for IBPS RRB PO/Clerk 2024 Exam" at bounding box center [488, 129] width 332 height 28
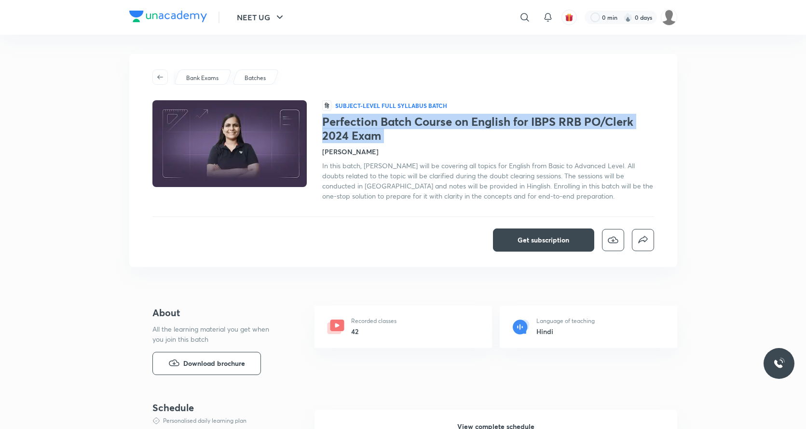
drag, startPoint x: 402, startPoint y: 140, endPoint x: 327, endPoint y: 126, distance: 76.6
click at [327, 126] on h1 "Perfection Batch Course on English for IBPS RRB PO/Clerk 2024 Exam" at bounding box center [488, 129] width 332 height 28
copy h1 "Perfection Batch Course on English for IBPS RRB PO/Clerk 2024 Exam"
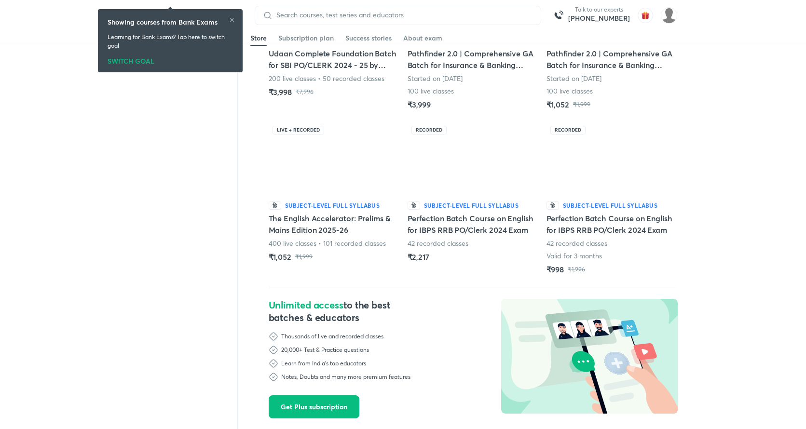
scroll to position [435, 0]
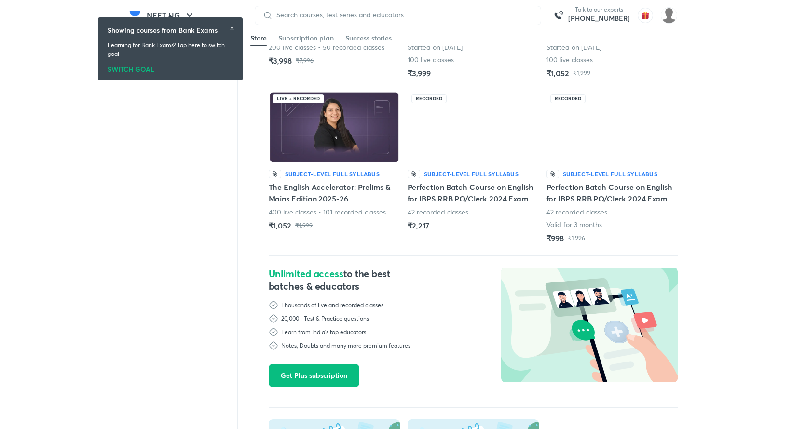
scroll to position [474, 0]
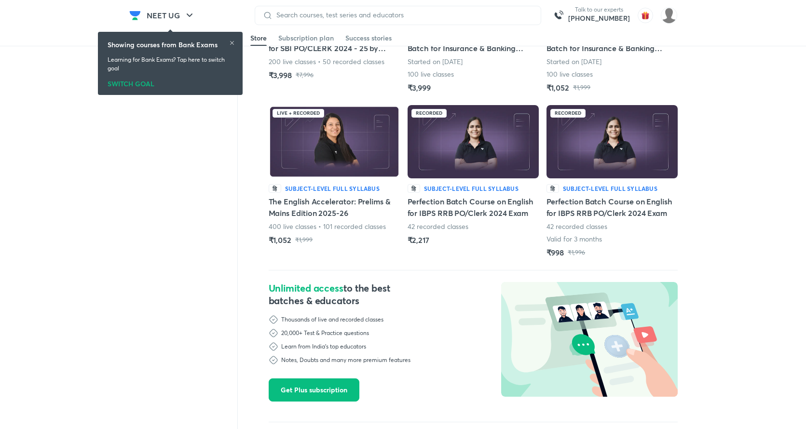
click at [486, 152] on img at bounding box center [473, 141] width 131 height 73
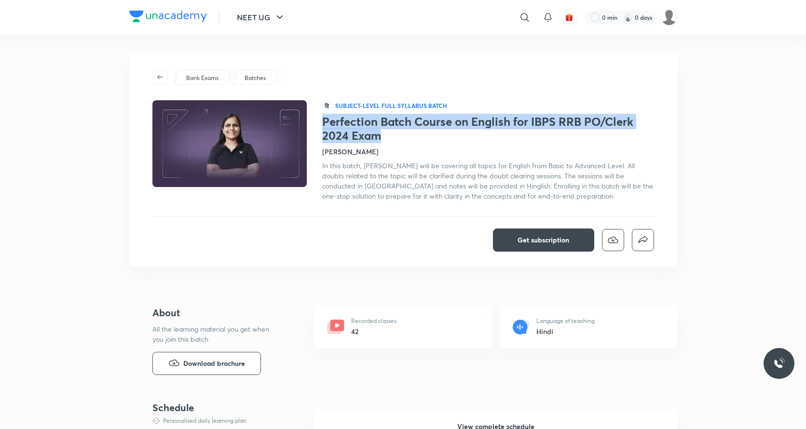
drag, startPoint x: 385, startPoint y: 142, endPoint x: 323, endPoint y: 119, distance: 66.4
click at [323, 119] on h1 "Perfection Batch Course on English for IBPS RRB PO/Clerk 2024 Exam" at bounding box center [488, 129] width 332 height 28
copy h1 "Perfection Batch Course on English for IBPS RRB PO/Clerk 2024 Exam"
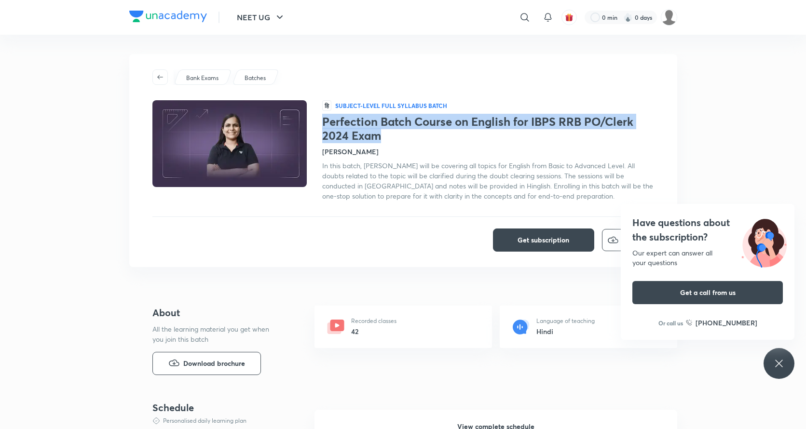
click at [163, 21] on img at bounding box center [168, 17] width 78 height 12
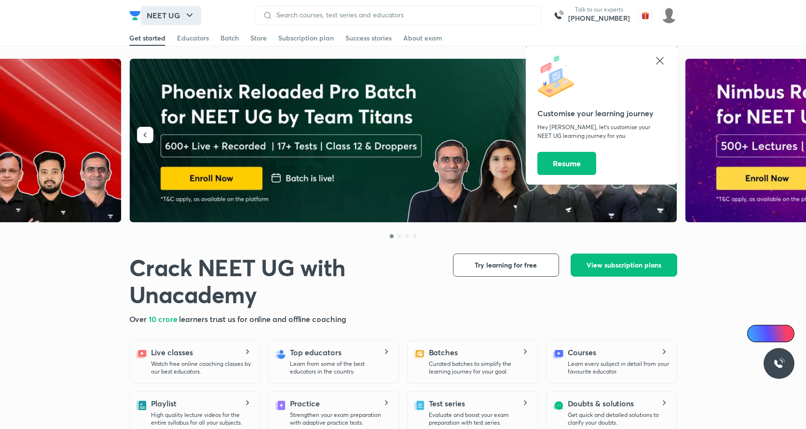
click at [172, 11] on button "NEET UG" at bounding box center [171, 15] width 60 height 19
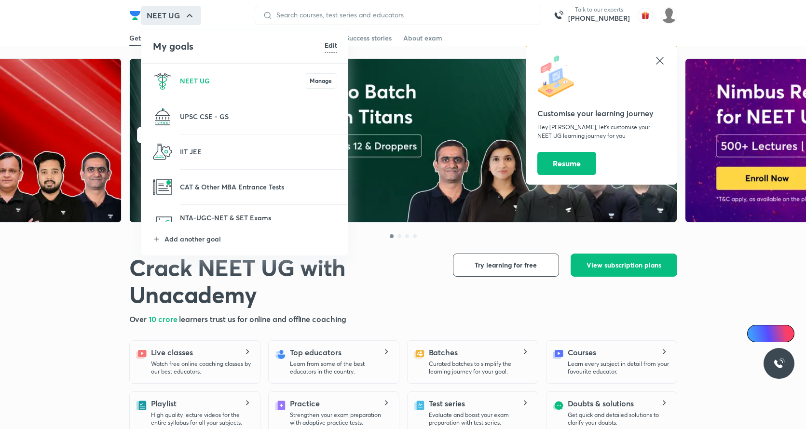
click at [216, 231] on li "Add another goal" at bounding box center [244, 238] width 207 height 33
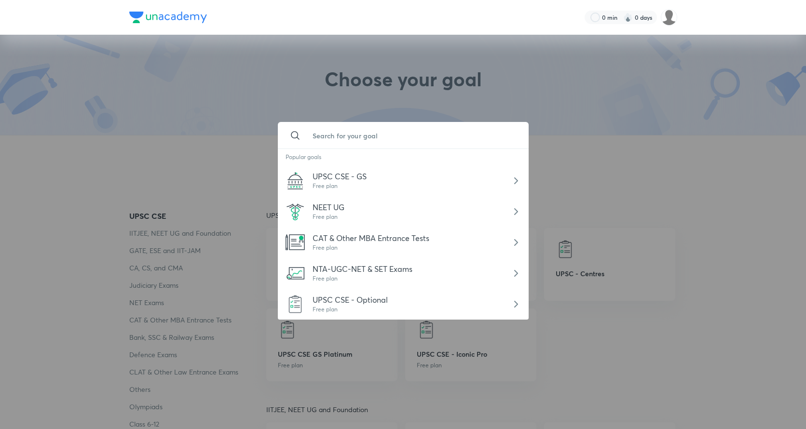
click at [336, 144] on input "text" at bounding box center [413, 136] width 216 height 26
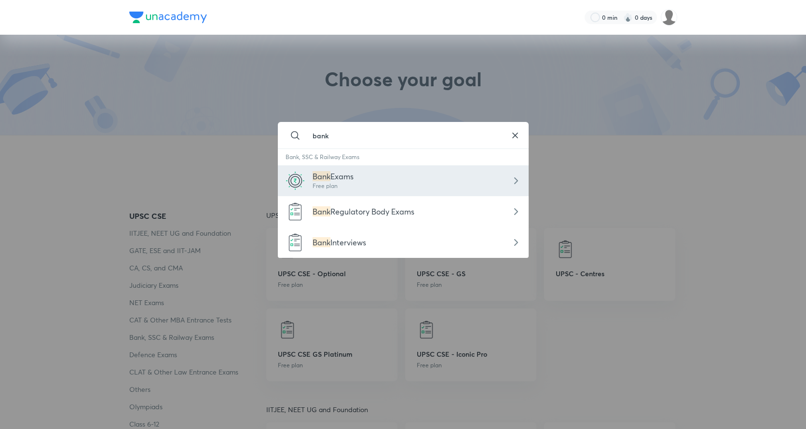
click at [360, 182] on div "Bank Exams Free plan" at bounding box center [403, 180] width 251 height 31
type input "Bank Exams"
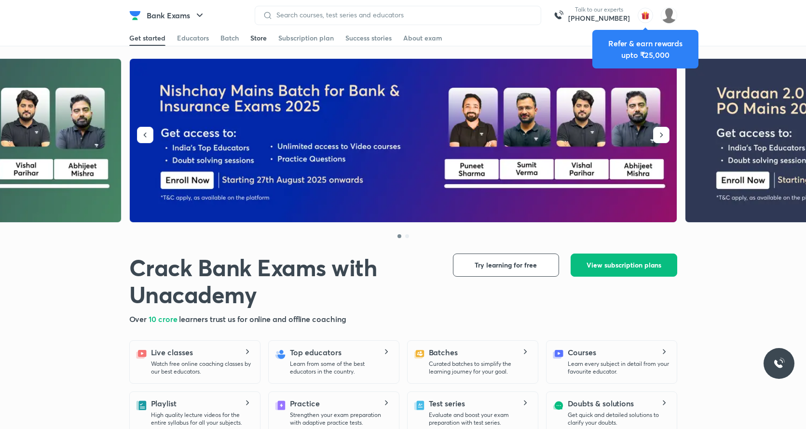
click at [252, 41] on div "Store" at bounding box center [258, 38] width 16 height 10
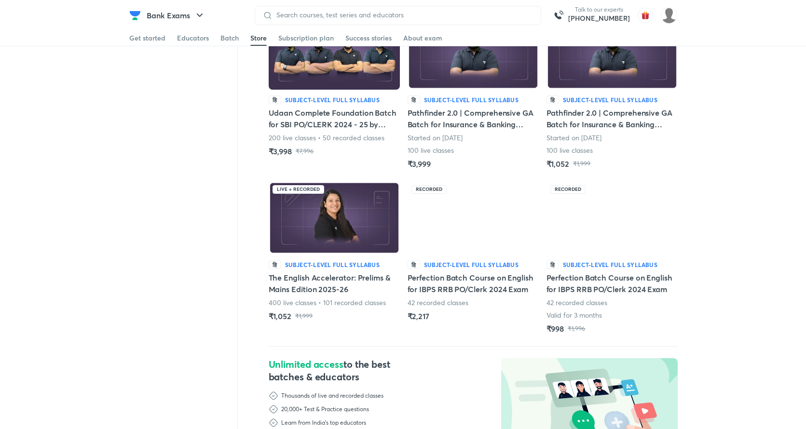
scroll to position [398, 0]
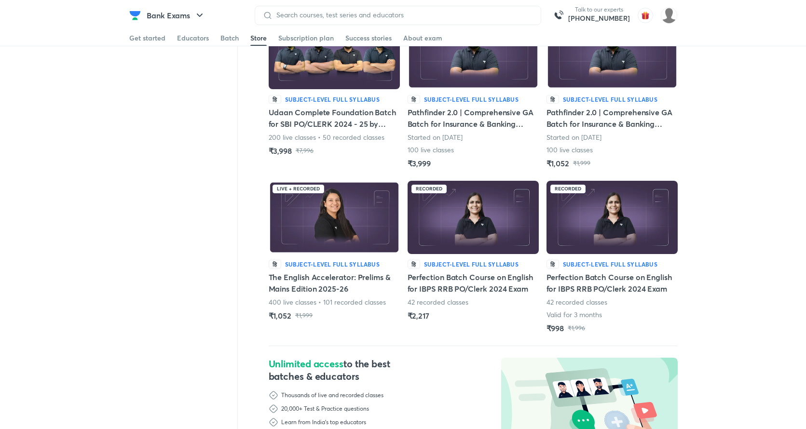
click at [448, 281] on h5 "Perfection Batch Course on English for IBPS RRB PO/Clerk 2024 Exam" at bounding box center [473, 283] width 131 height 23
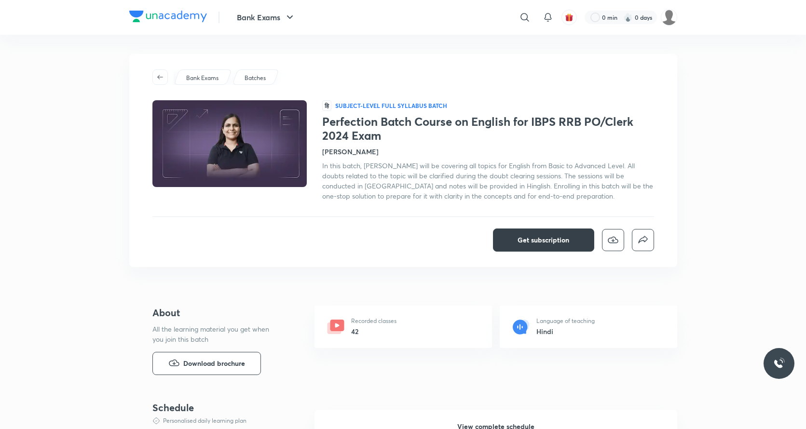
click at [539, 241] on span "Get subscription" at bounding box center [544, 240] width 52 height 10
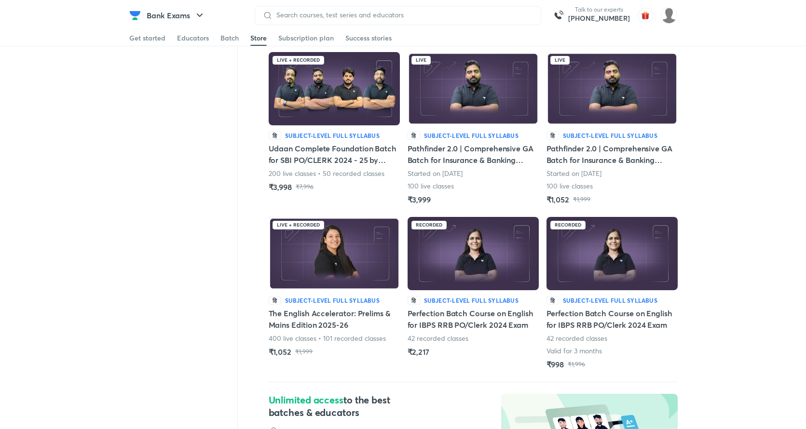
scroll to position [362, 0]
click at [431, 318] on h5 "Perfection Batch Course on English for IBPS RRB PO/Clerk 2024 Exam" at bounding box center [473, 319] width 131 height 23
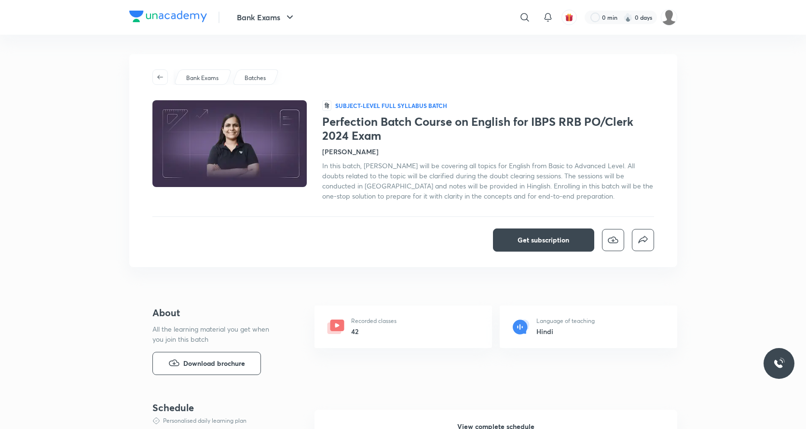
click at [332, 120] on h1 "Perfection Batch Course on English for IBPS RRB PO/Clerk 2024 Exam" at bounding box center [488, 129] width 332 height 28
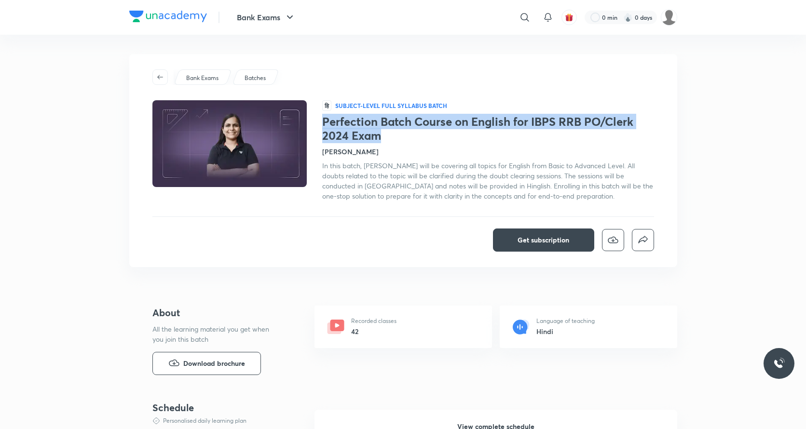
drag, startPoint x: 332, startPoint y: 120, endPoint x: 373, endPoint y: 138, distance: 45.1
click at [373, 138] on h1 "Perfection Batch Course on English for IBPS RRB PO/Clerk 2024 Exam" at bounding box center [488, 129] width 332 height 28
copy h1 "Perfection Batch Course on English for IBPS RRB PO/Clerk 2024 Exam"
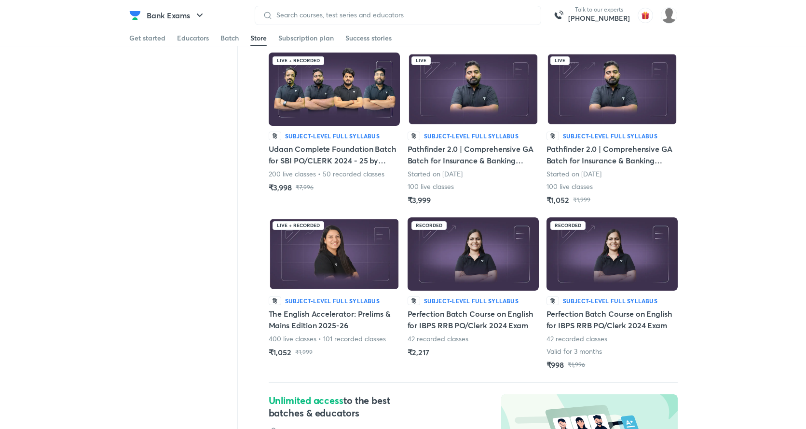
click at [118, 135] on div "Filters SUBJECT Awareness English Language Quantitative Aptitude Reasoning SYLL…" at bounding box center [403, 319] width 806 height 1245
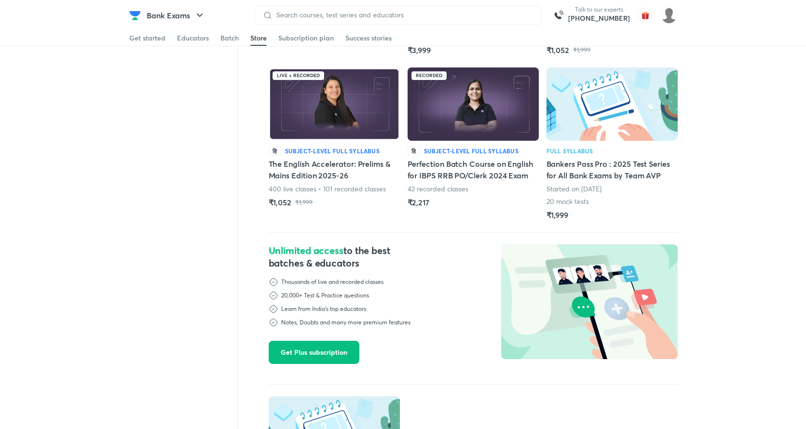
scroll to position [496, 0]
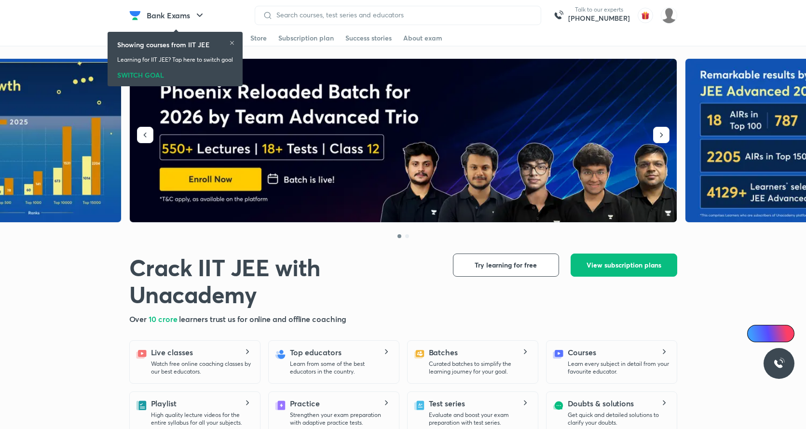
click at [238, 41] on div "Showing courses from IIT JEE Learning for IIT JEE? Tap here to switch goal SWIT…" at bounding box center [174, 59] width 127 height 51
click at [234, 41] on icon at bounding box center [232, 43] width 6 height 6
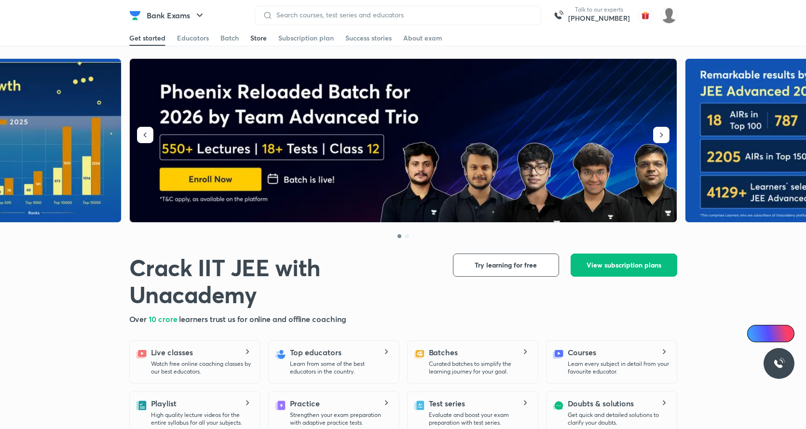
click at [252, 41] on div "Store" at bounding box center [258, 38] width 16 height 10
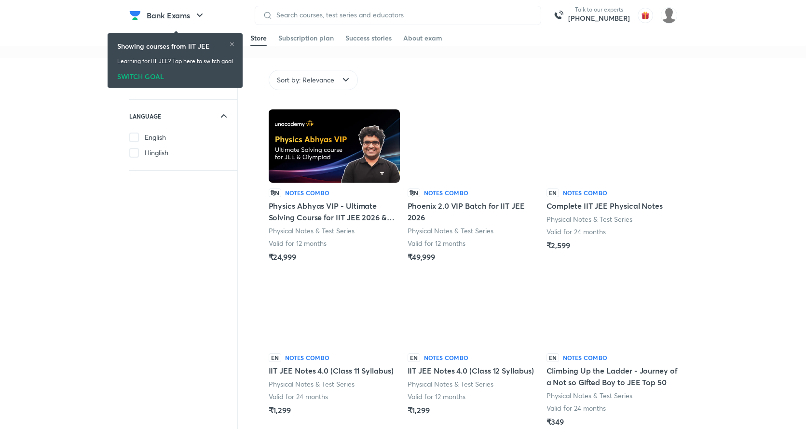
scroll to position [3, 0]
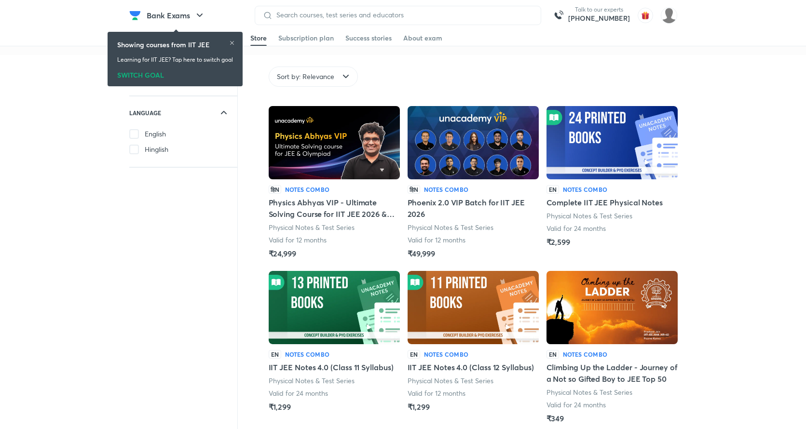
click at [421, 166] on img at bounding box center [473, 142] width 131 height 73
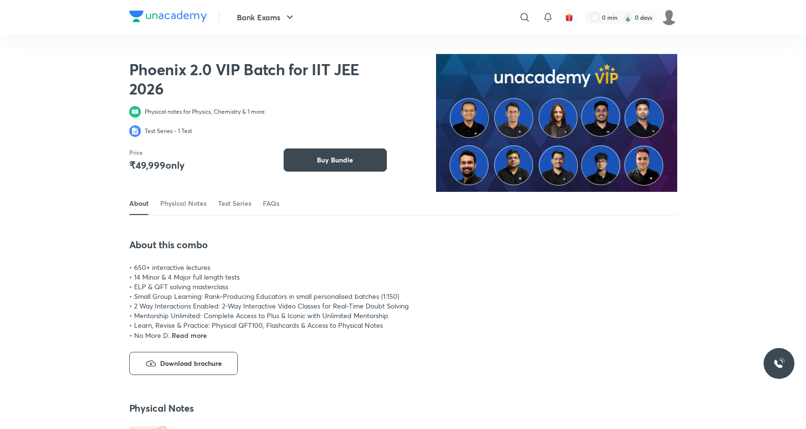
click at [177, 67] on h2 "Phoenix 2.0 VIP Batch for IIT JEE 2026" at bounding box center [252, 79] width 247 height 39
copy h2 "Phoenix"
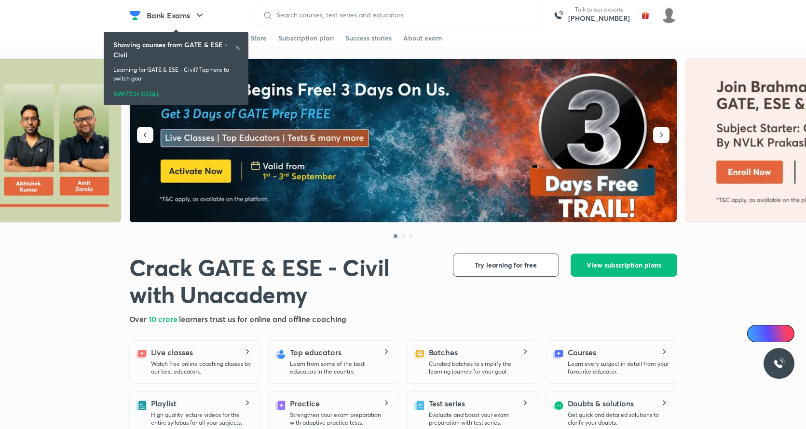
click at [244, 47] on div "Showing courses from GATE & ESE - Civil Learning for GATE & ESE - Civil? Tap he…" at bounding box center [176, 68] width 137 height 69
click at [237, 46] on icon at bounding box center [238, 48] width 6 height 6
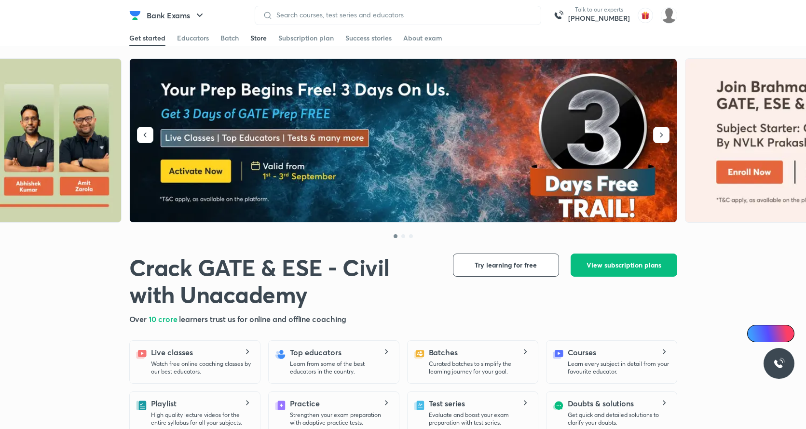
click at [262, 35] on div "Store" at bounding box center [258, 38] width 16 height 10
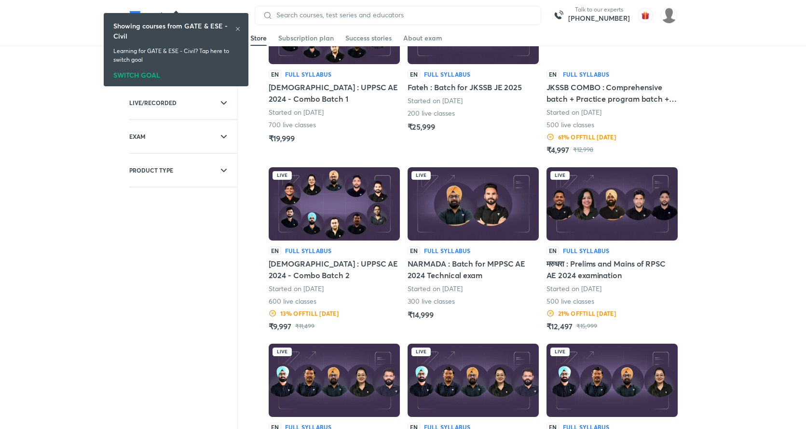
scroll to position [100, 0]
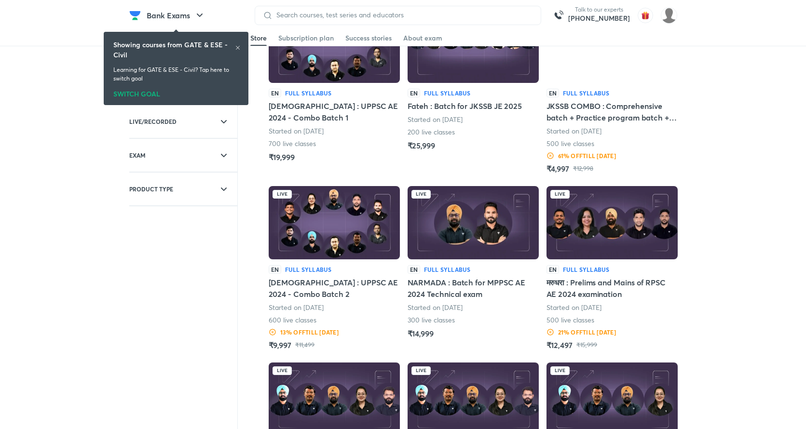
click at [495, 229] on img at bounding box center [473, 222] width 131 height 73
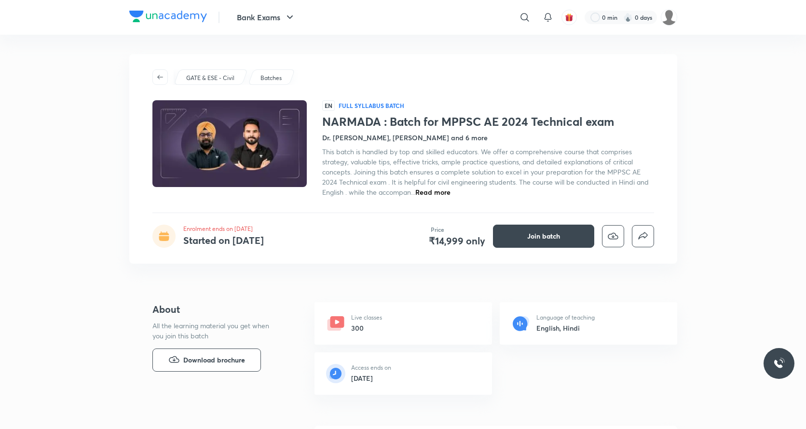
click at [187, 13] on img at bounding box center [168, 17] width 78 height 12
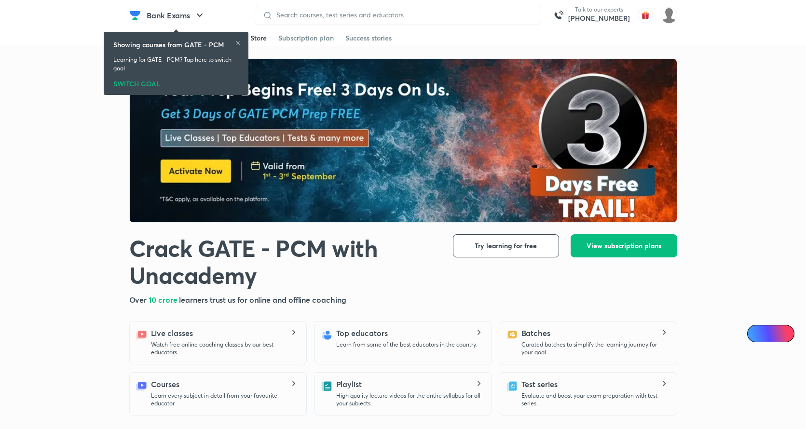
click at [255, 40] on div "Store" at bounding box center [258, 38] width 16 height 10
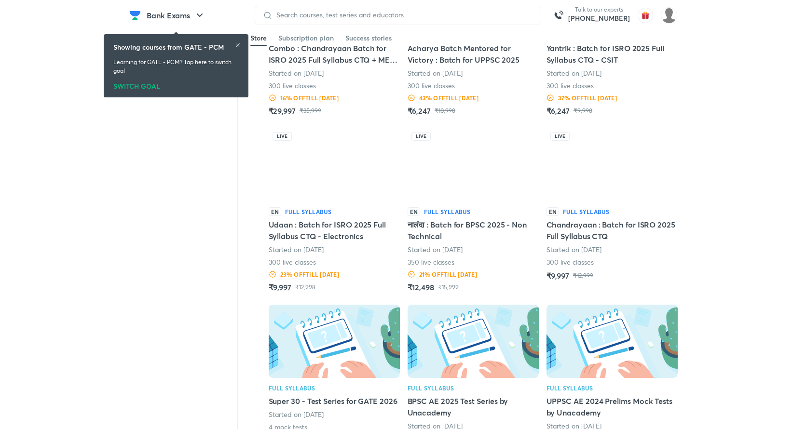
scroll to position [337, 0]
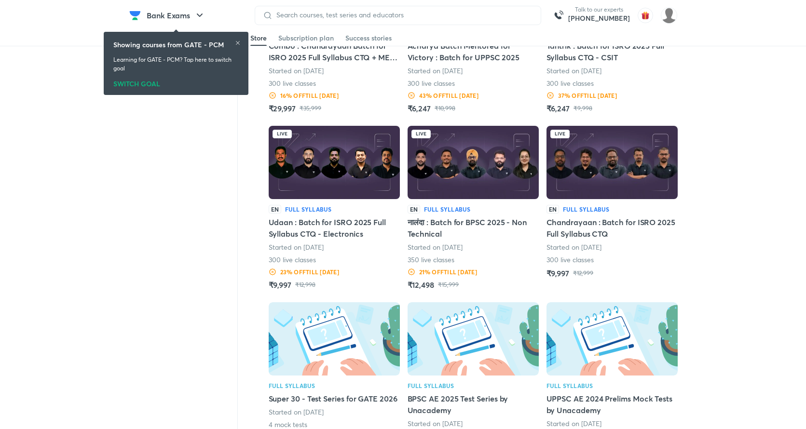
click at [549, 181] on img at bounding box center [611, 162] width 131 height 73
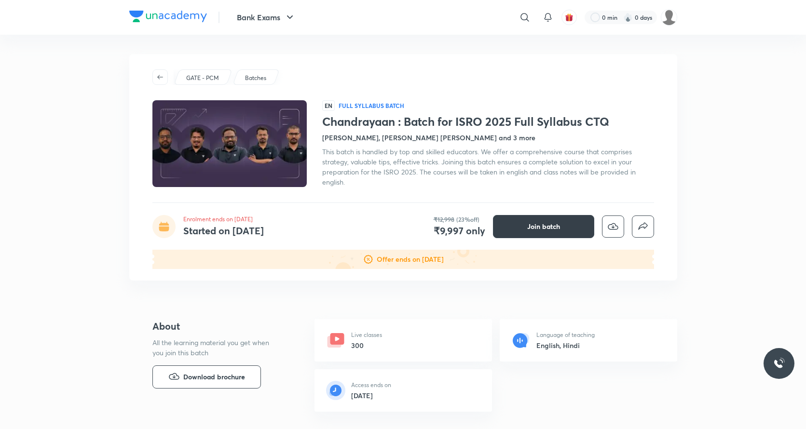
click at [512, 215] on button "Join batch" at bounding box center [543, 226] width 101 height 23
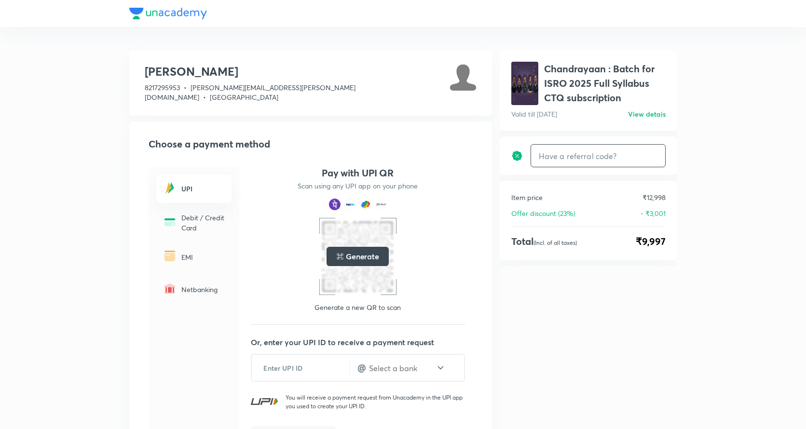
click at [610, 157] on input "text" at bounding box center [598, 156] width 134 height 23
type input "unlock"
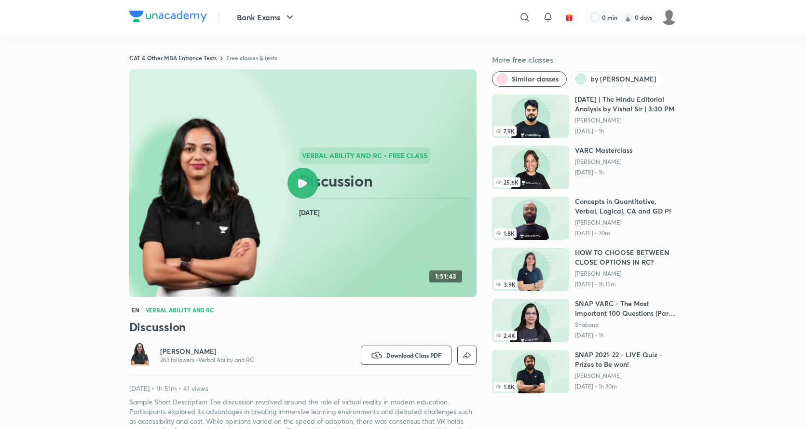
click at [310, 43] on div "CAT & Other MBA Entrance Tests Free classes & tests More free classes Similar c…" at bounding box center [403, 395] width 548 height 721
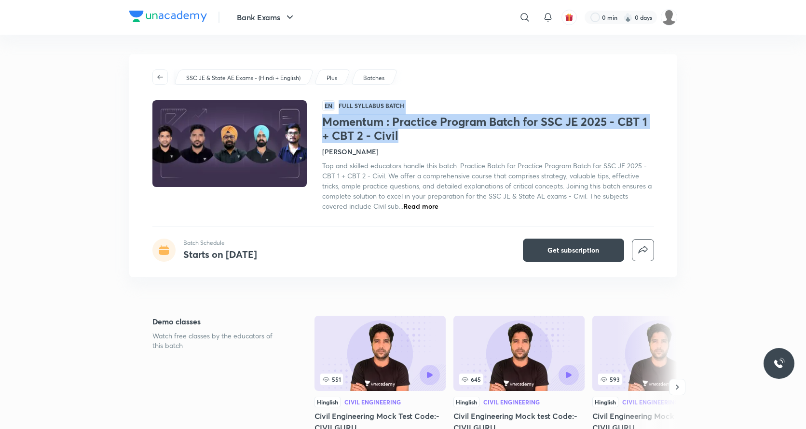
drag, startPoint x: 322, startPoint y: 119, endPoint x: 398, endPoint y: 135, distance: 77.9
click at [398, 135] on div "EN Full Syllabus Batch Momentum : Practice Program Batch for SSC JE 2025 - CBT …" at bounding box center [403, 155] width 502 height 111
click at [398, 135] on h1 "Momentum : Practice Program Batch for SSC JE 2025 - CBT 1 + CBT 2 - Civil" at bounding box center [488, 129] width 332 height 28
drag, startPoint x: 398, startPoint y: 135, endPoint x: 324, endPoint y: 123, distance: 74.8
click at [324, 123] on h1 "Momentum : Practice Program Batch for SSC JE 2025 - CBT 1 + CBT 2 - Civil" at bounding box center [488, 129] width 332 height 28
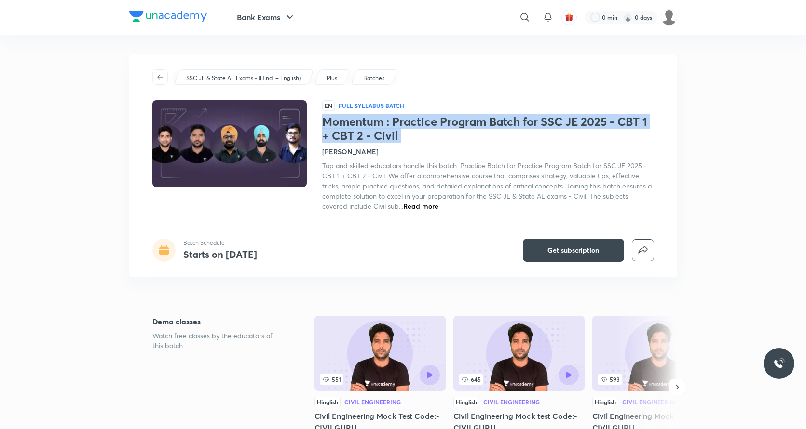
click at [176, 18] on img at bounding box center [168, 17] width 78 height 12
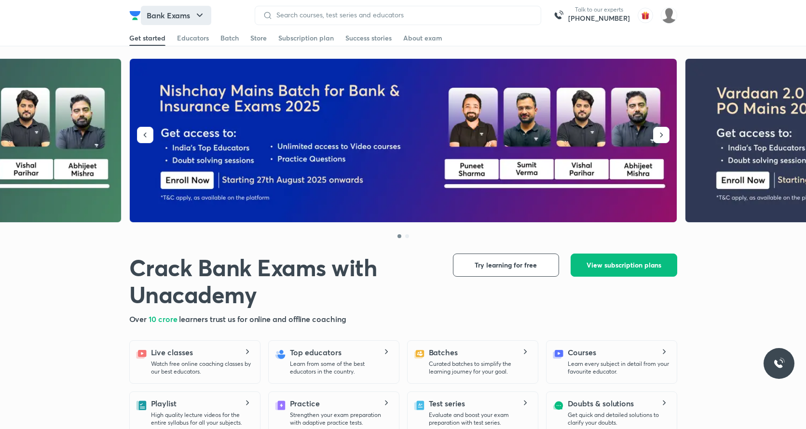
click at [193, 14] on button "Bank Exams" at bounding box center [176, 15] width 70 height 19
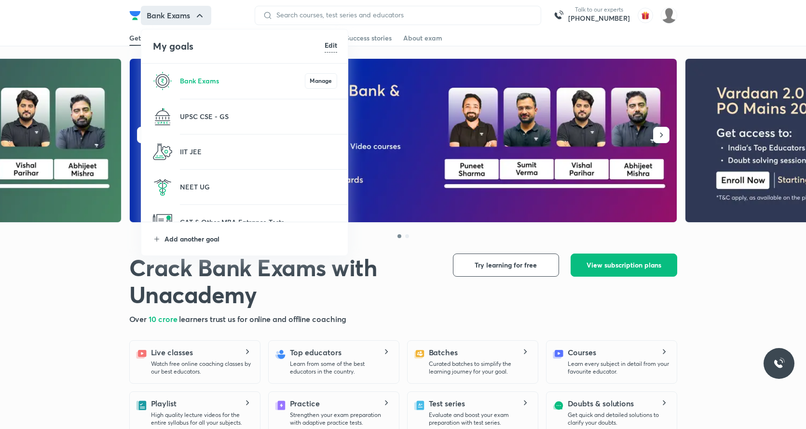
click at [231, 238] on p "Add another goal" at bounding box center [250, 239] width 173 height 10
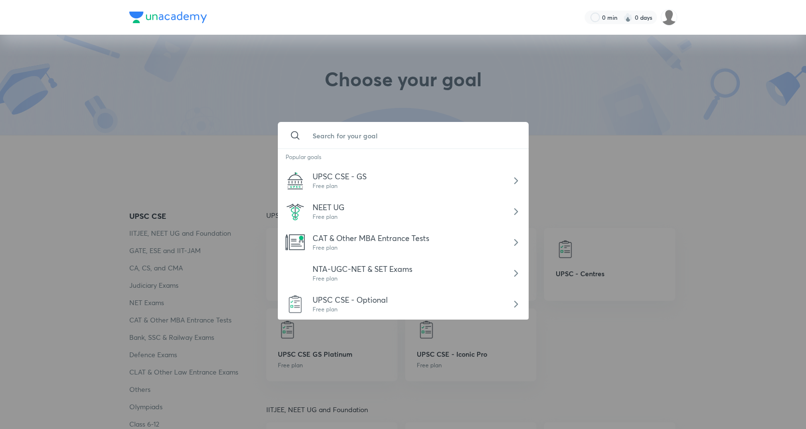
click at [331, 137] on input "text" at bounding box center [413, 136] width 216 height 26
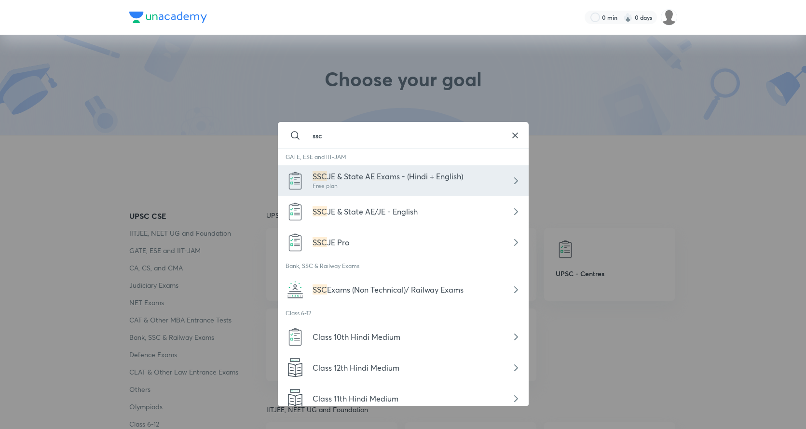
click at [338, 181] on span "JE & State AE Exams - (Hindi + English)" at bounding box center [395, 176] width 136 height 10
type input "SSC JE & State AE Exams - (Hindi + English)"
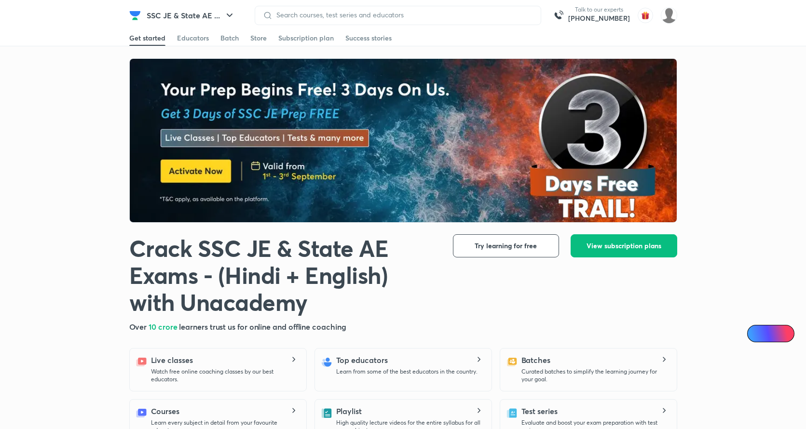
click at [263, 26] on div "SSC JE & State AE ... Talk to our experts [PHONE_NUMBER]" at bounding box center [403, 15] width 548 height 30
click at [262, 34] on div "Store" at bounding box center [258, 38] width 16 height 10
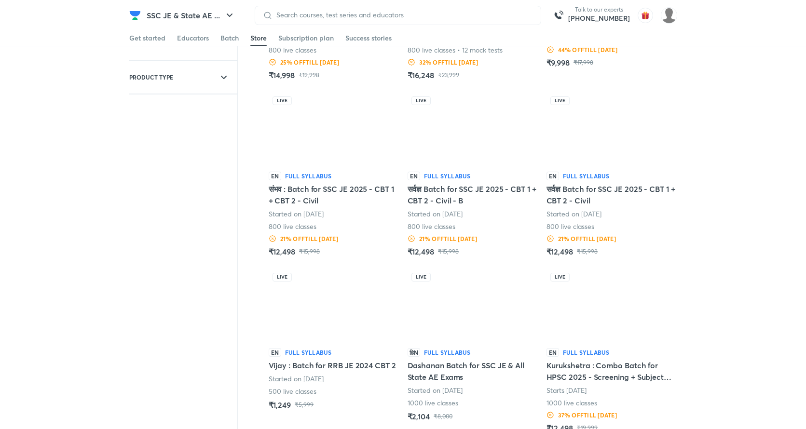
scroll to position [193, 0]
